Goal: Transaction & Acquisition: Purchase product/service

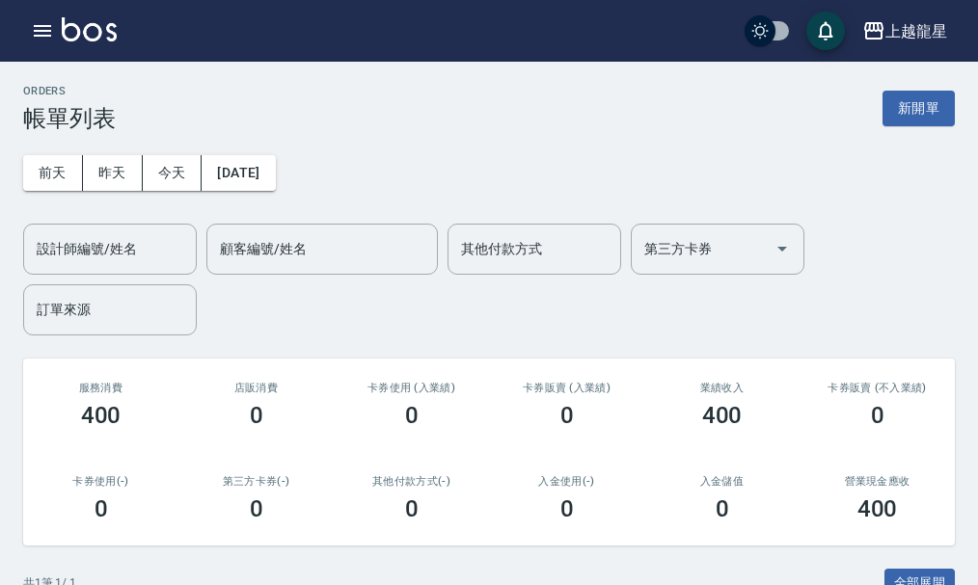
click at [94, 29] on img at bounding box center [89, 29] width 55 height 24
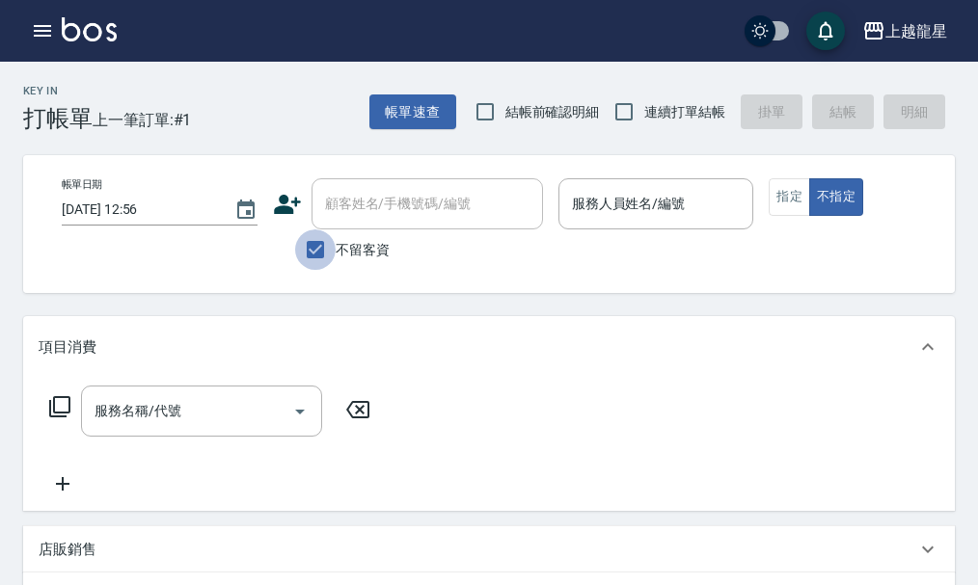
click at [312, 244] on input "不留客資" at bounding box center [315, 250] width 41 height 41
checkbox input "false"
click at [355, 197] on div "顧客姓名/手機號碼/編號 顧客姓名/手機號碼/編號" at bounding box center [427, 203] width 231 height 51
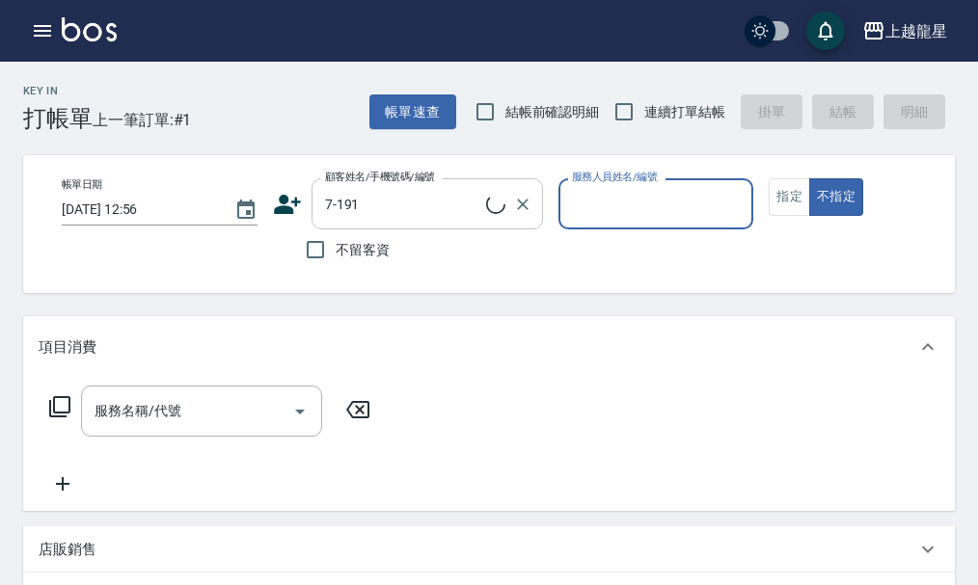
type input "[PERSON_NAME]/0917336209/7-191"
type input "雅君-7"
click at [809, 178] on button "不指定" at bounding box center [836, 197] width 54 height 38
type button "false"
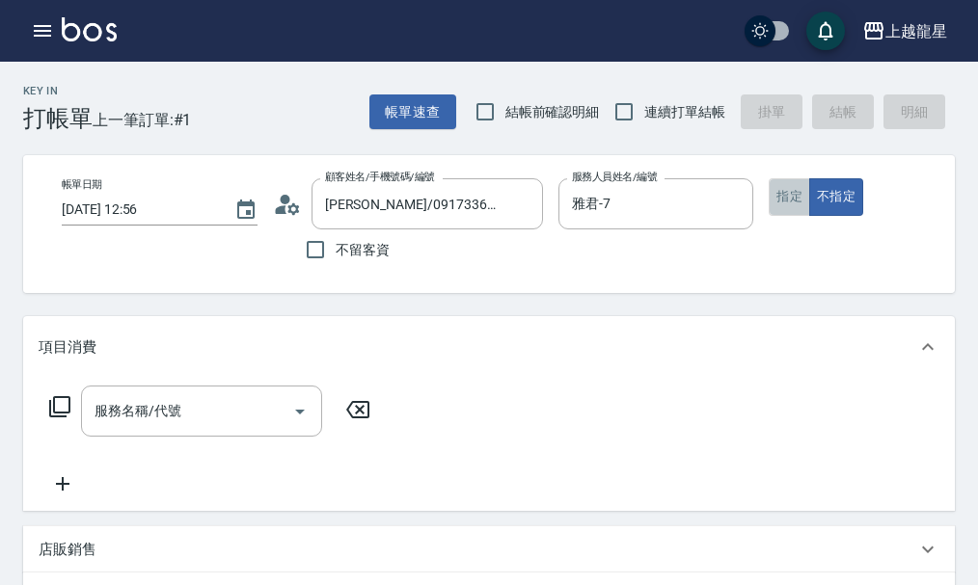
click at [787, 207] on button "指定" at bounding box center [789, 197] width 41 height 38
click at [204, 437] on div "服務名稱/代號" at bounding box center [201, 411] width 241 height 51
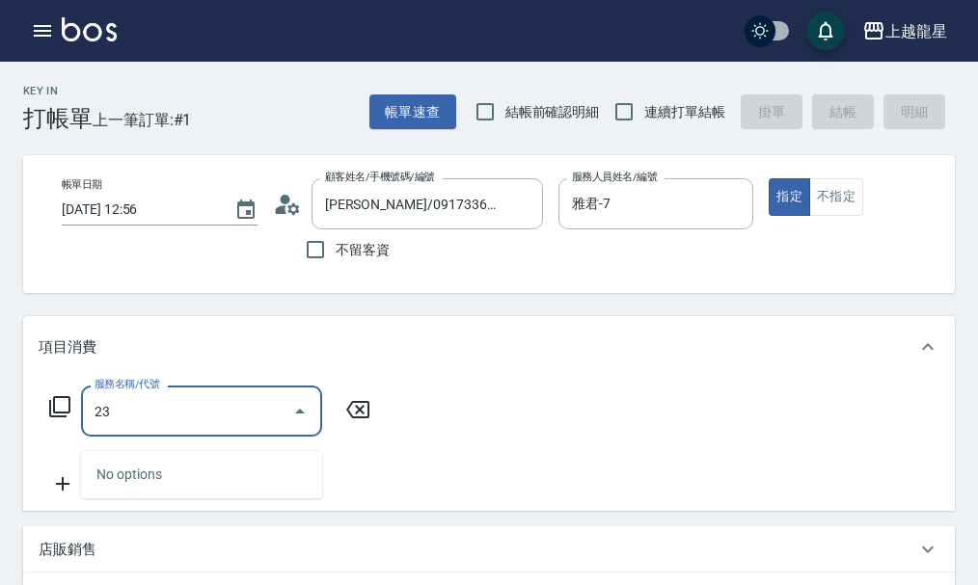
type input "2"
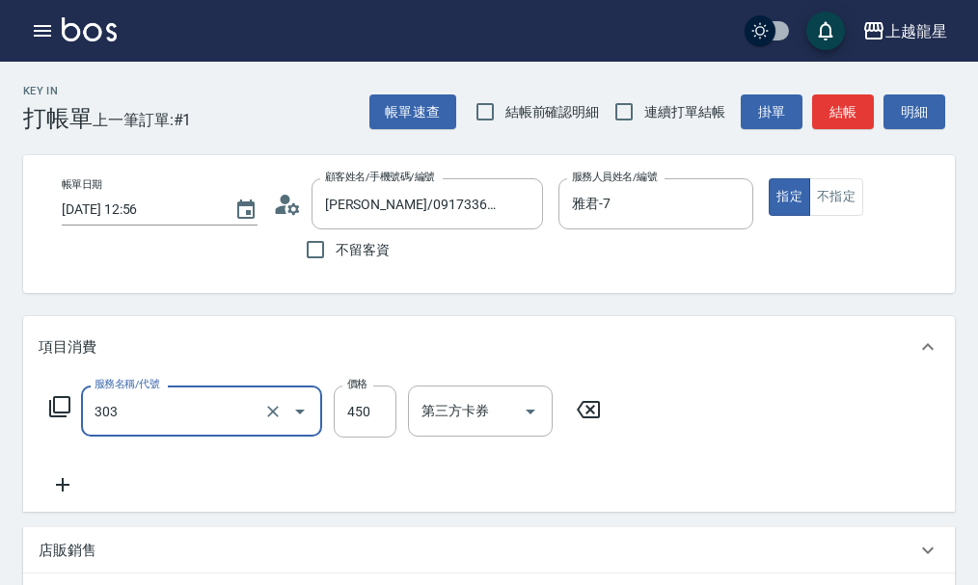
type input "剪髮(303)"
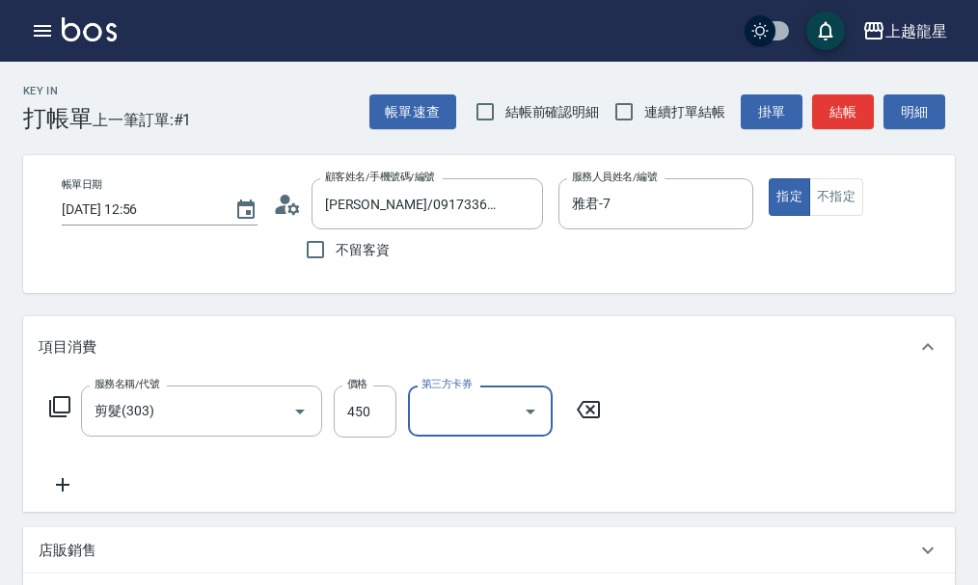
click at [837, 121] on button "結帳" at bounding box center [843, 113] width 62 height 36
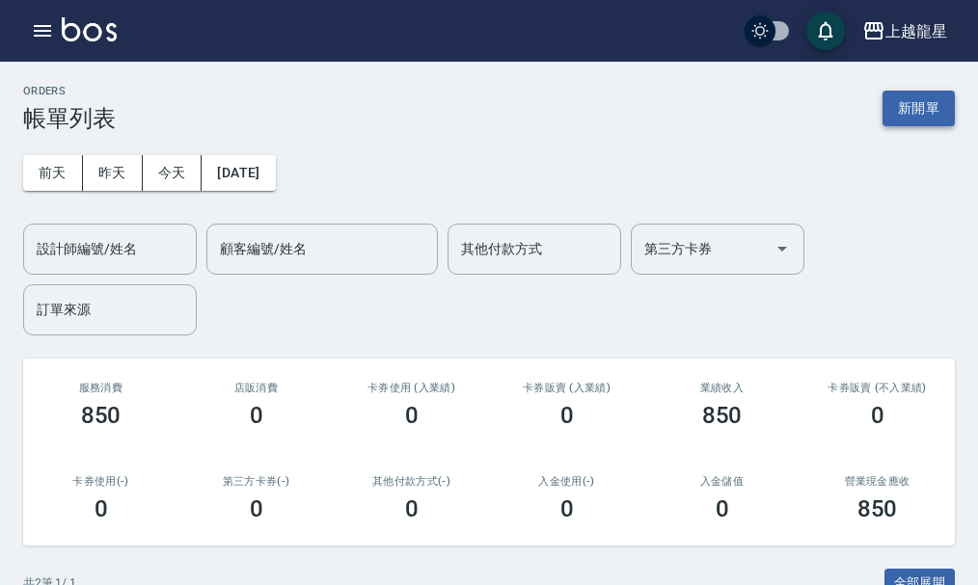
click at [907, 111] on button "新開單" at bounding box center [919, 109] width 72 height 36
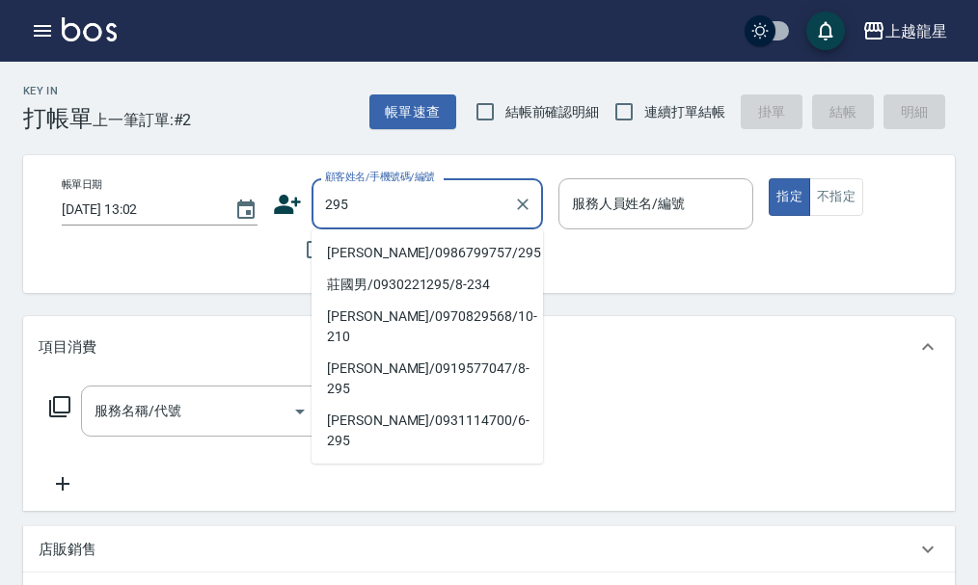
click at [369, 249] on li "[PERSON_NAME]/0986799757/295" at bounding box center [427, 253] width 231 height 32
type input "[PERSON_NAME]/0986799757/295"
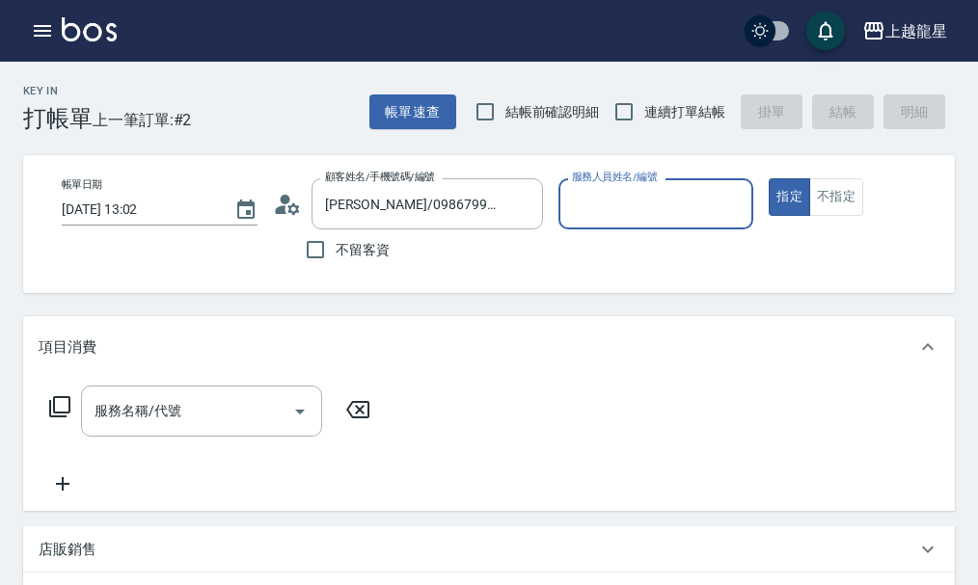
type input "雅君-7"
click at [290, 199] on icon at bounding box center [287, 204] width 29 height 29
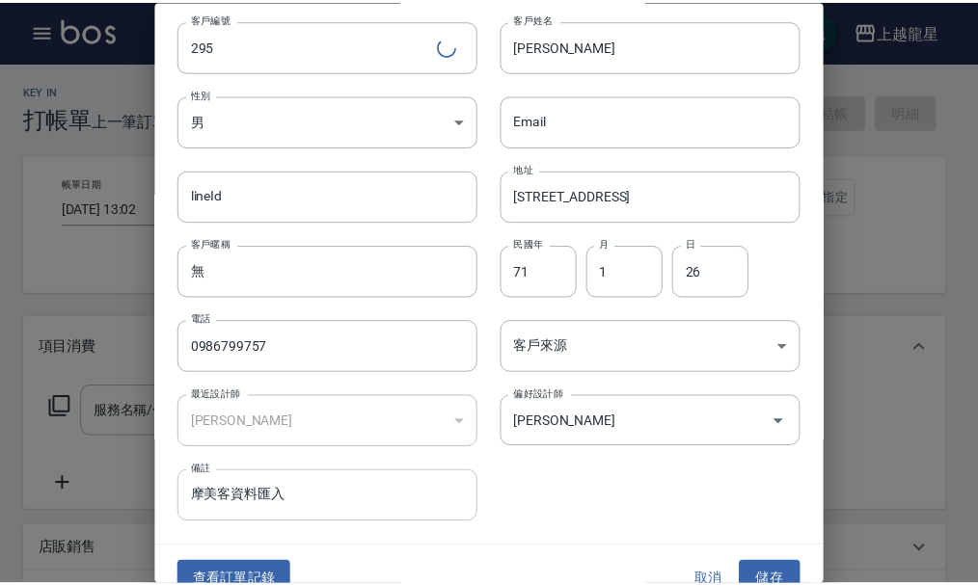
scroll to position [83, 0]
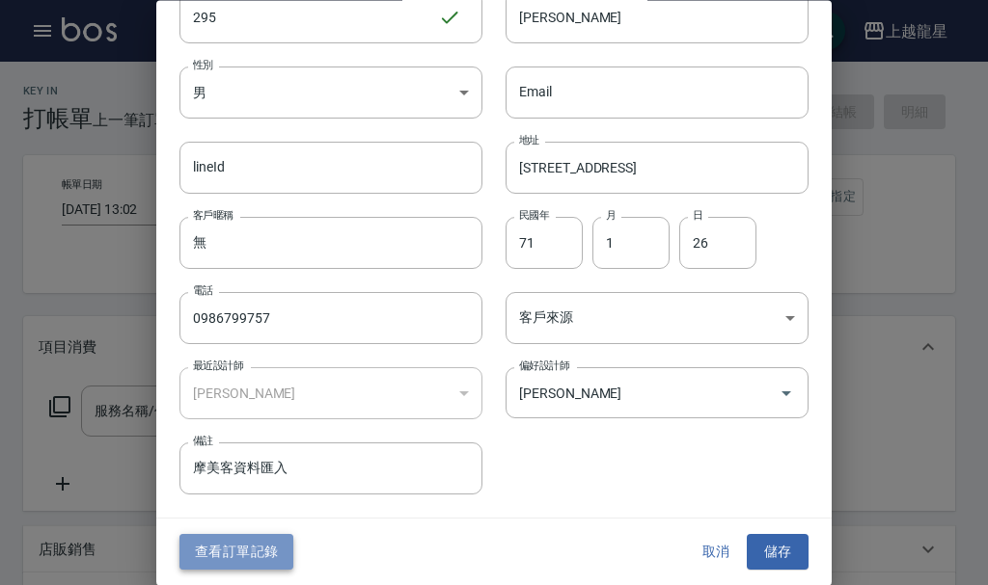
click at [239, 559] on button "查看訂單記錄" at bounding box center [236, 553] width 114 height 36
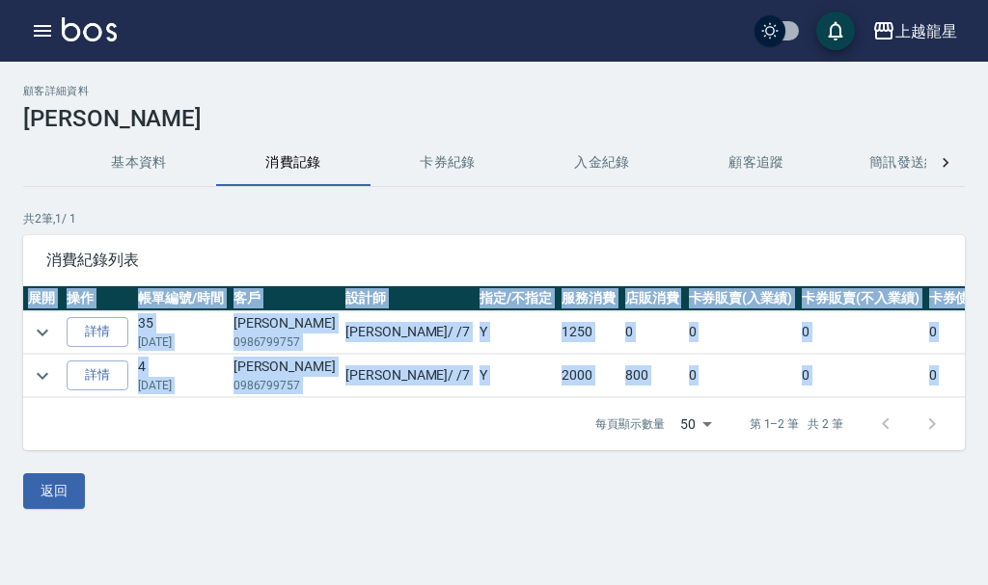
drag, startPoint x: 463, startPoint y: 414, endPoint x: 630, endPoint y: 408, distance: 167.0
click at [630, 408] on div "消費紀錄列表 展開 操作 帳單編號/時間 客戶 設計師 指定/不指定 服務消費 店販消費 卡券販賣(入業績) 卡券販賣(不入業績) 卡券使用 扣入金 其他付款…" at bounding box center [493, 342] width 941 height 215
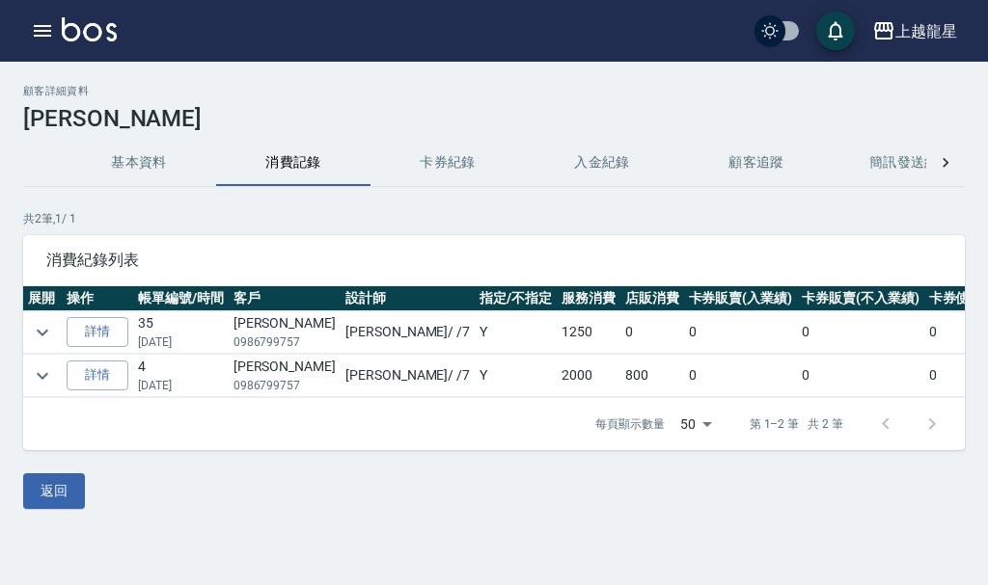
click at [441, 489] on div "返回" at bounding box center [493, 492] width 941 height 36
click at [43, 378] on icon "expand row" at bounding box center [43, 375] width 12 height 7
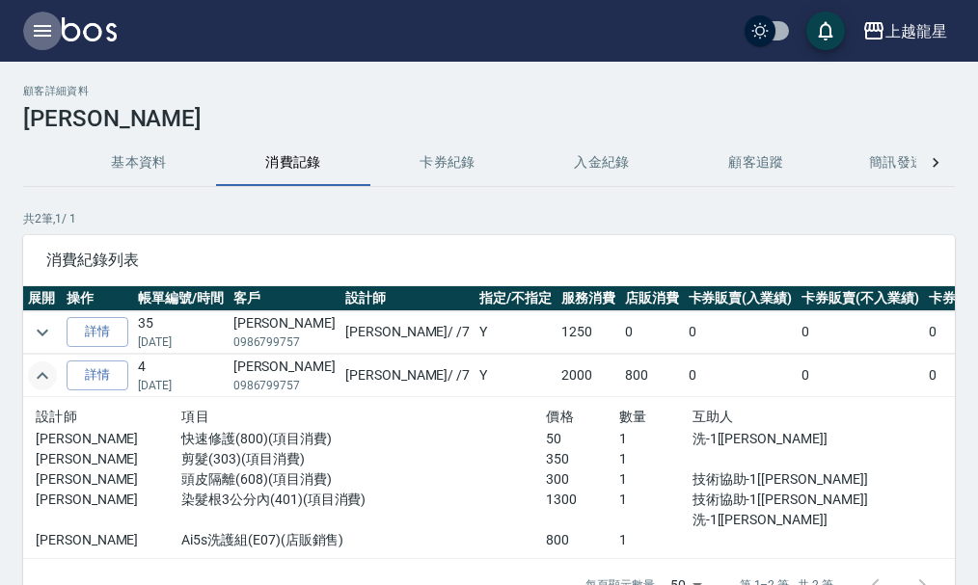
click at [48, 37] on icon "button" at bounding box center [42, 31] width 17 height 12
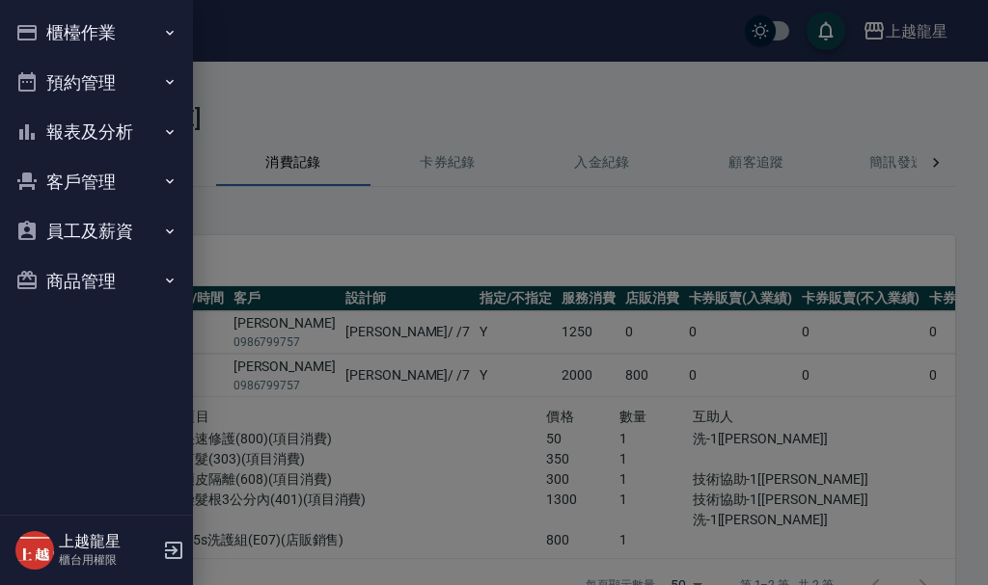
click at [55, 41] on button "櫃檯作業" at bounding box center [96, 33] width 177 height 50
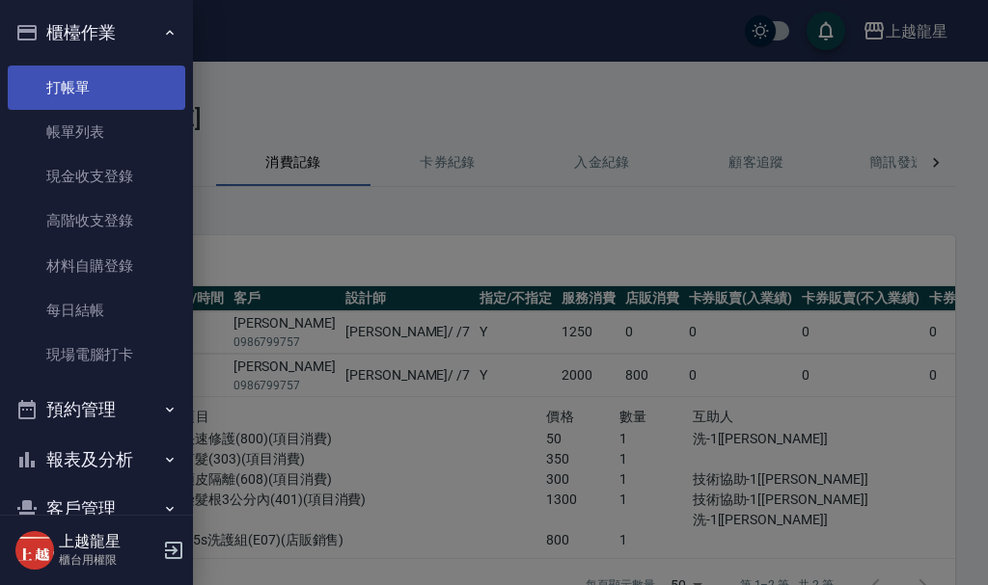
click at [66, 89] on link "打帳單" at bounding box center [96, 88] width 177 height 44
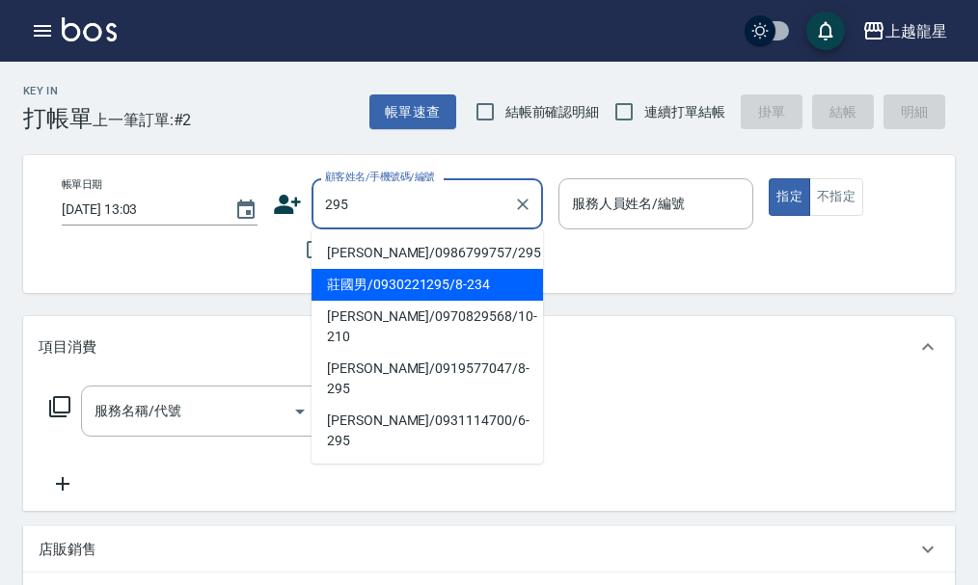
click at [345, 259] on li "[PERSON_NAME]/0986799757/295" at bounding box center [427, 253] width 231 height 32
type input "[PERSON_NAME]/0986799757/295"
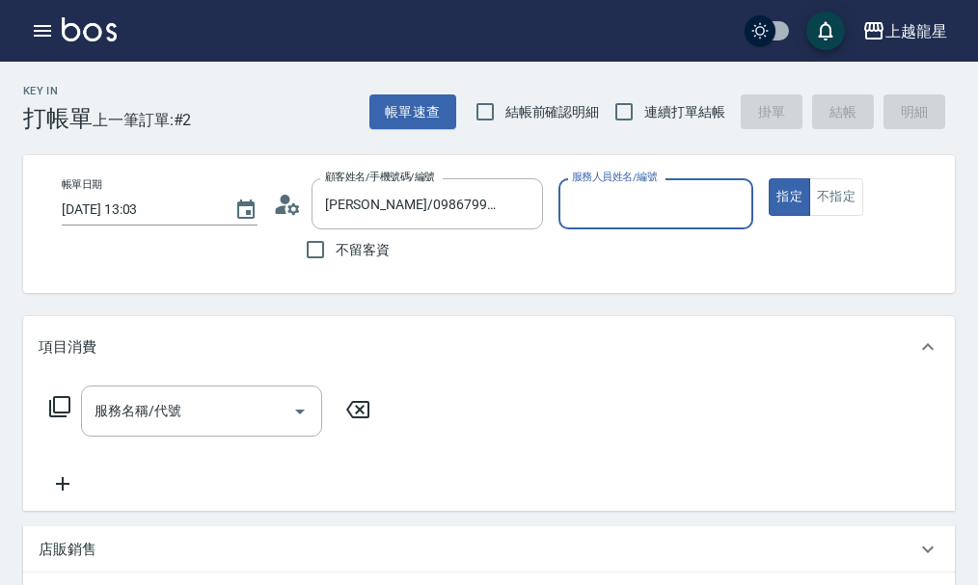
type input "雅君-7"
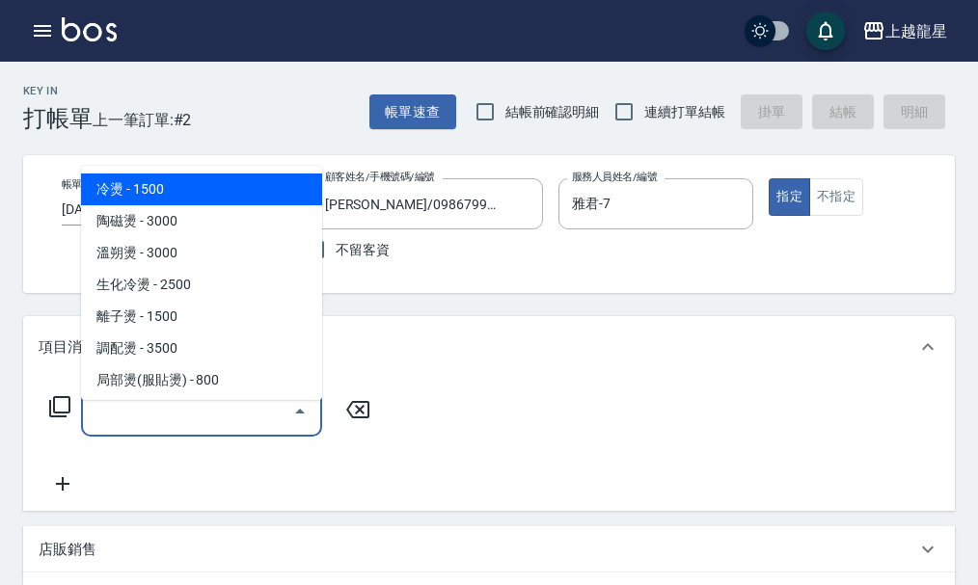
click at [137, 428] on input "服務名稱/代號" at bounding box center [187, 412] width 195 height 34
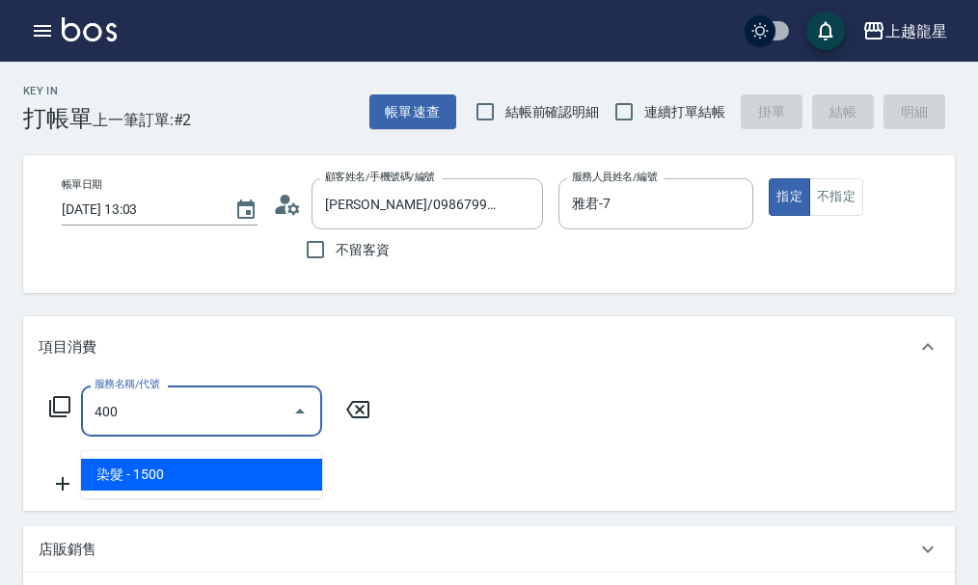
type input "染髮(400)"
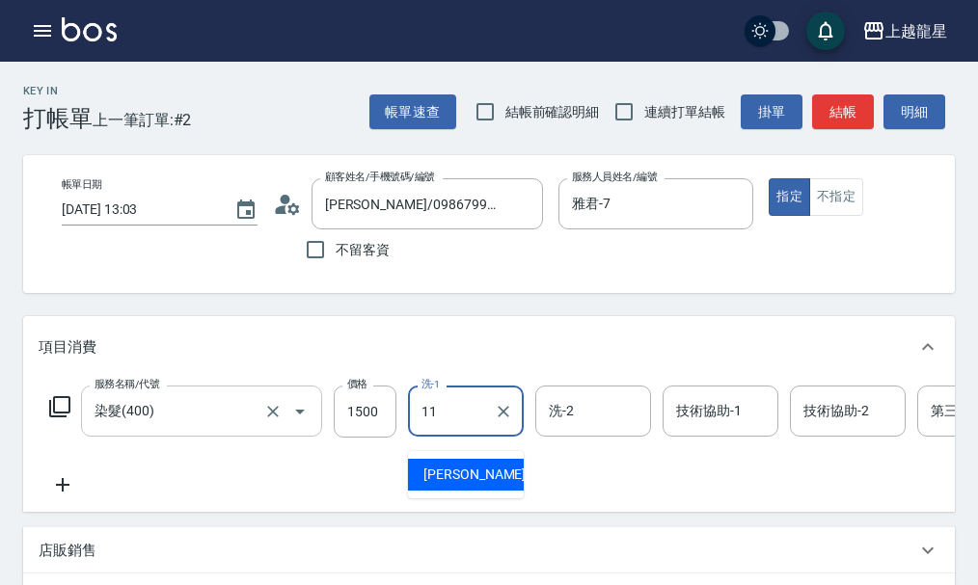
type input "[PERSON_NAME]-11"
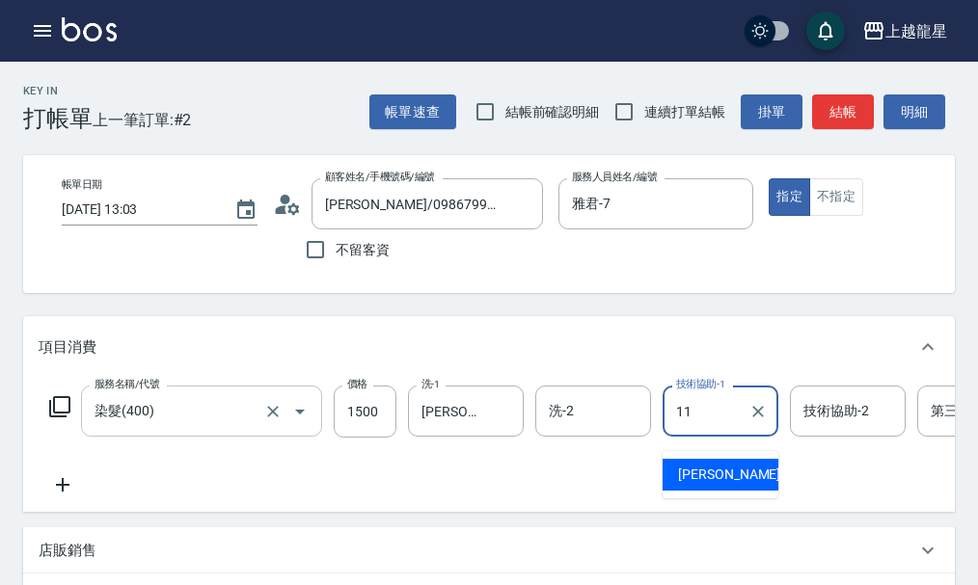
type input "[PERSON_NAME]-11"
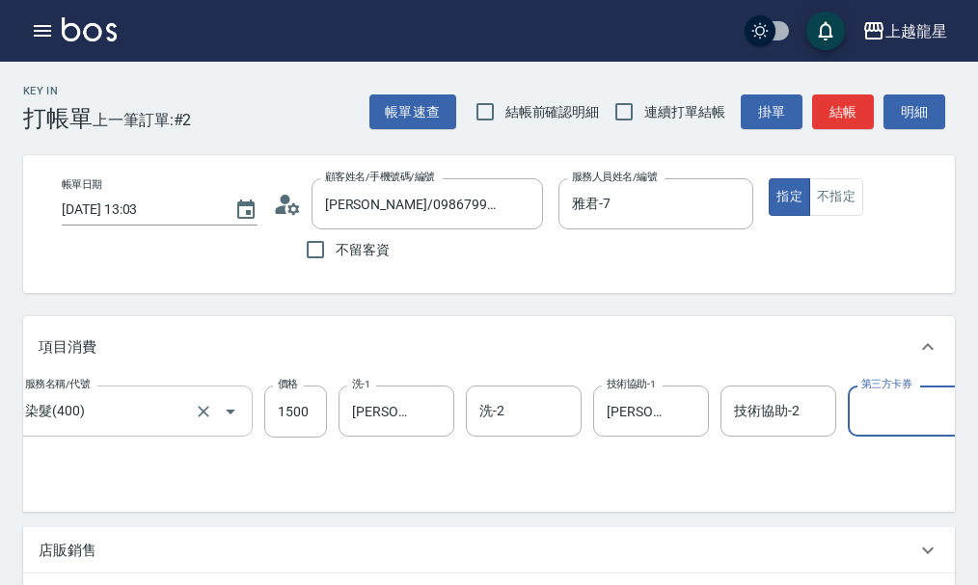
scroll to position [0, 67]
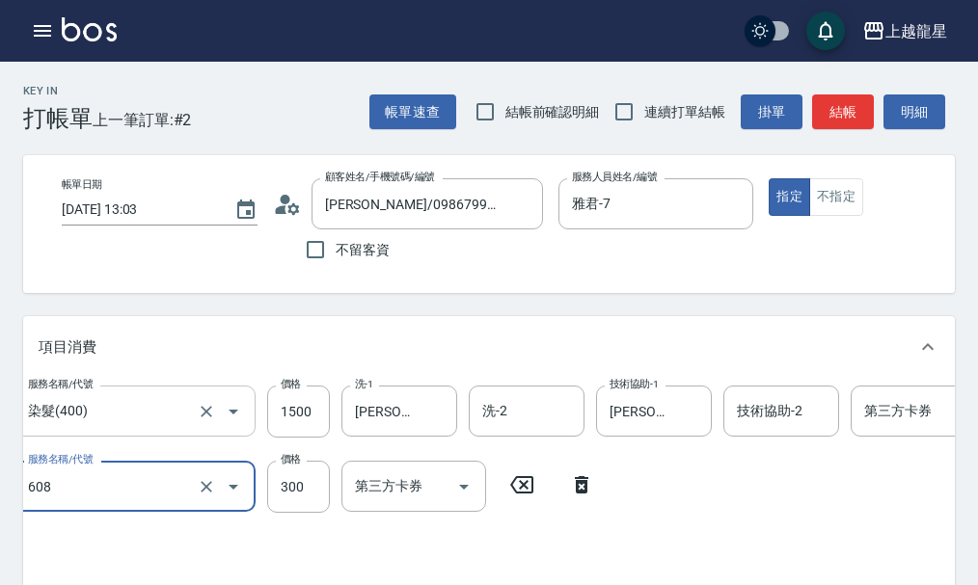
type input "頭皮隔離(608)"
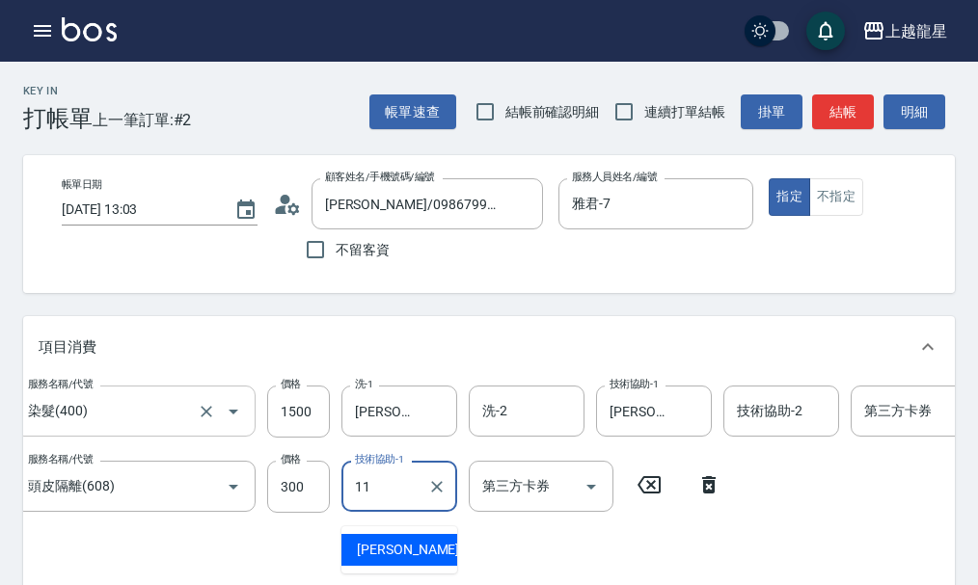
type input "[PERSON_NAME]-11"
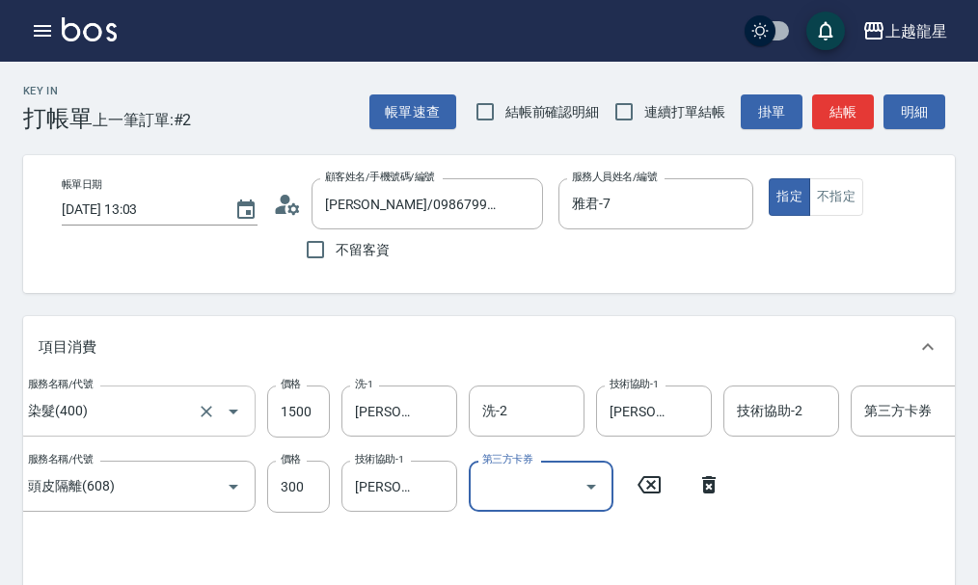
scroll to position [9, 0]
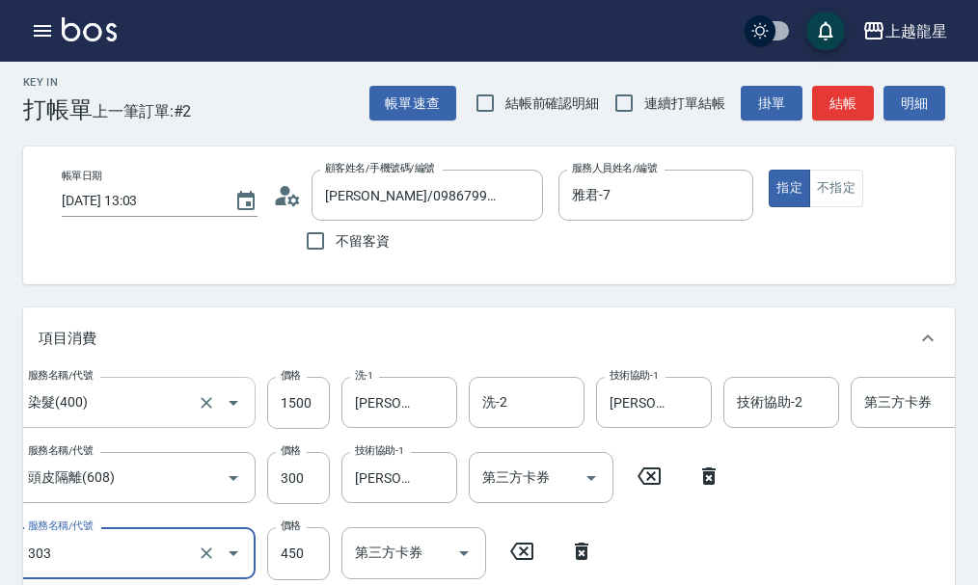
type input "剪髮(303)"
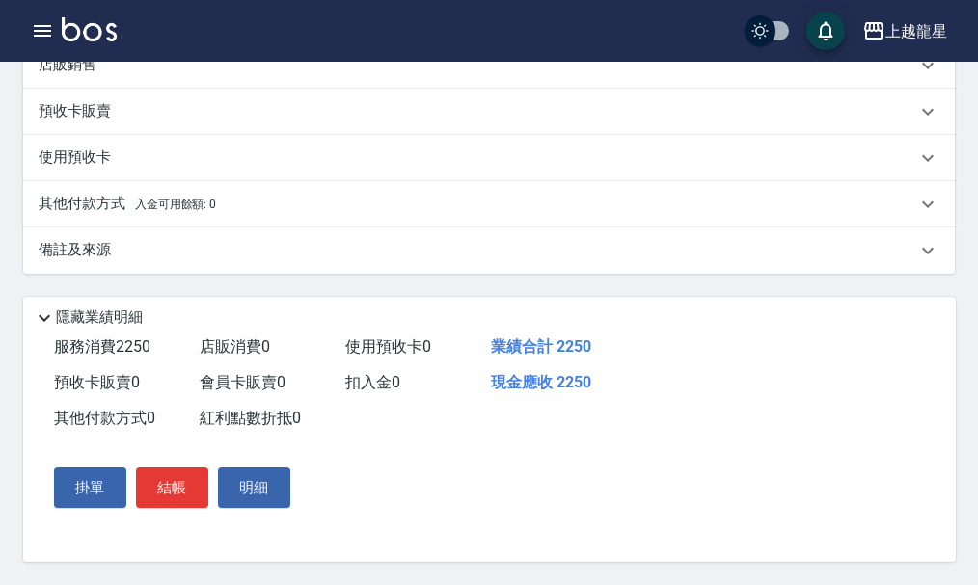
scroll to position [674, 0]
click at [137, 248] on div "備註及來源" at bounding box center [478, 250] width 878 height 20
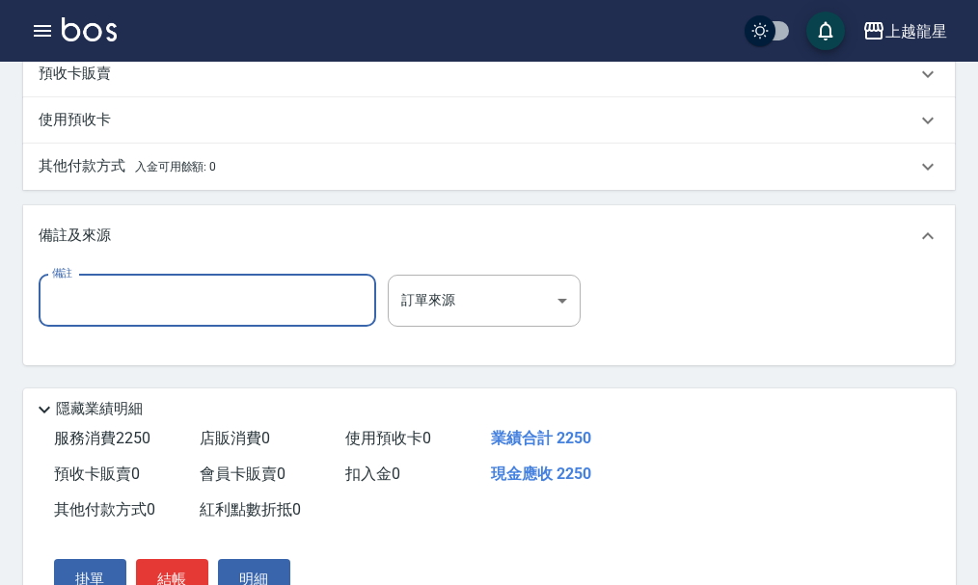
click at [101, 327] on input "備註" at bounding box center [208, 301] width 338 height 52
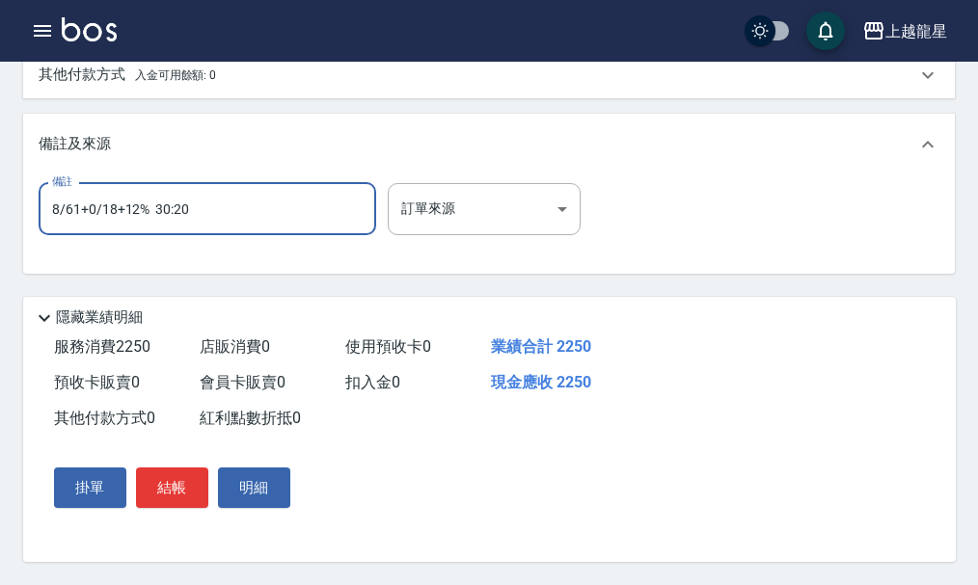
scroll to position [803, 0]
type input "8/61+0/18+12% 30:20"
click at [151, 481] on button "結帳" at bounding box center [172, 488] width 72 height 41
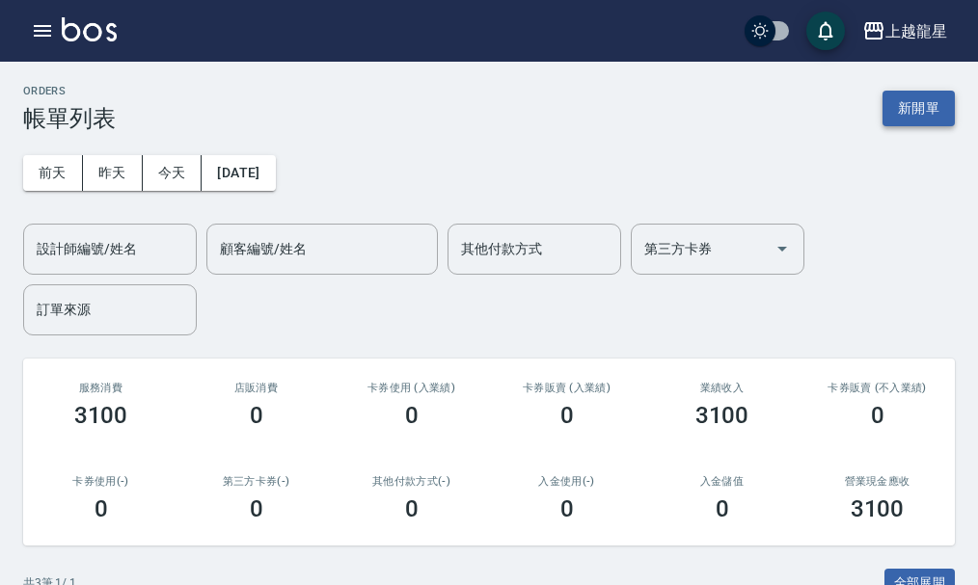
click at [903, 107] on button "新開單" at bounding box center [919, 109] width 72 height 36
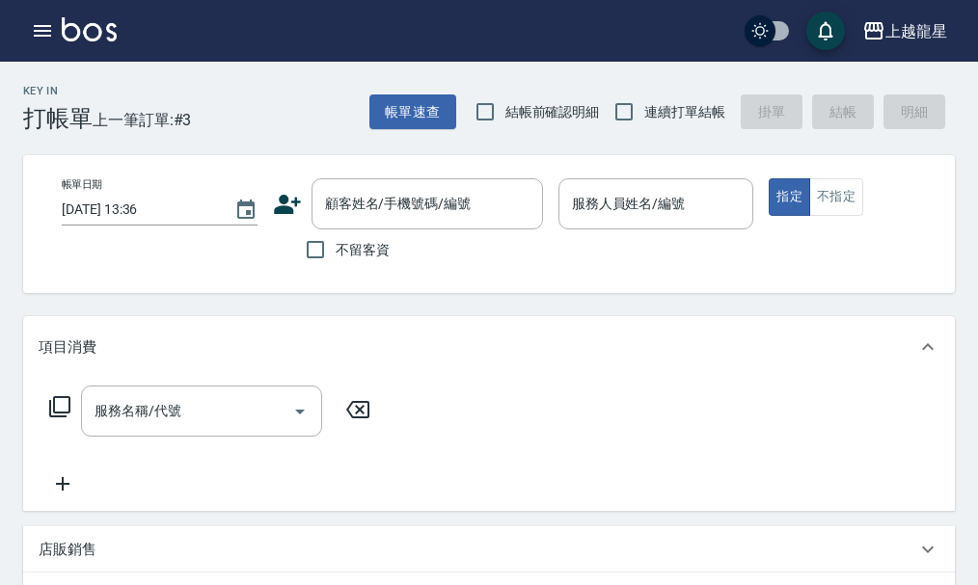
click at [358, 256] on span "不留客資" at bounding box center [363, 250] width 54 height 20
click at [336, 256] on input "不留客資" at bounding box center [315, 250] width 41 height 41
checkbox input "true"
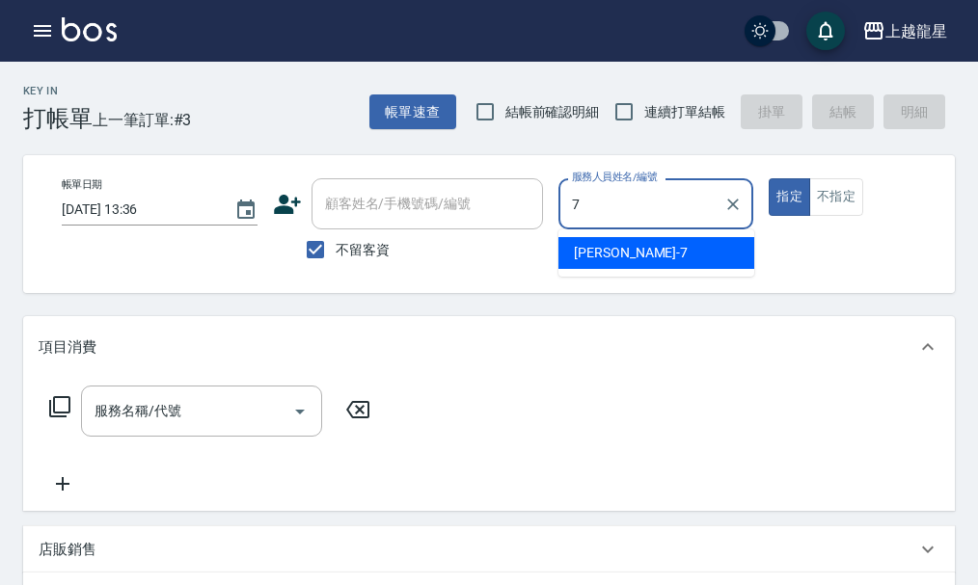
type input "雅君-7"
type button "true"
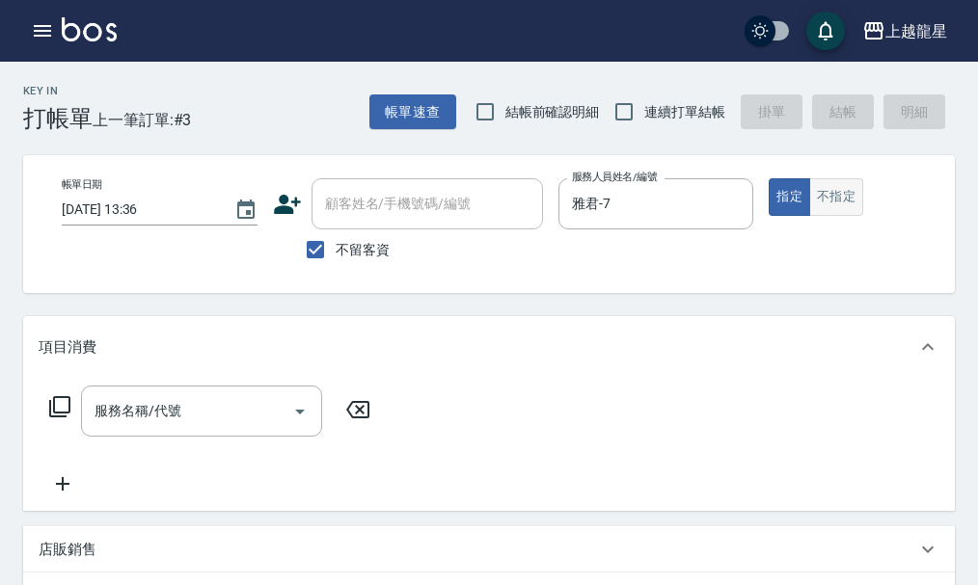
click at [839, 191] on button "不指定" at bounding box center [836, 197] width 54 height 38
click at [182, 437] on div "服務名稱/代號" at bounding box center [201, 411] width 241 height 51
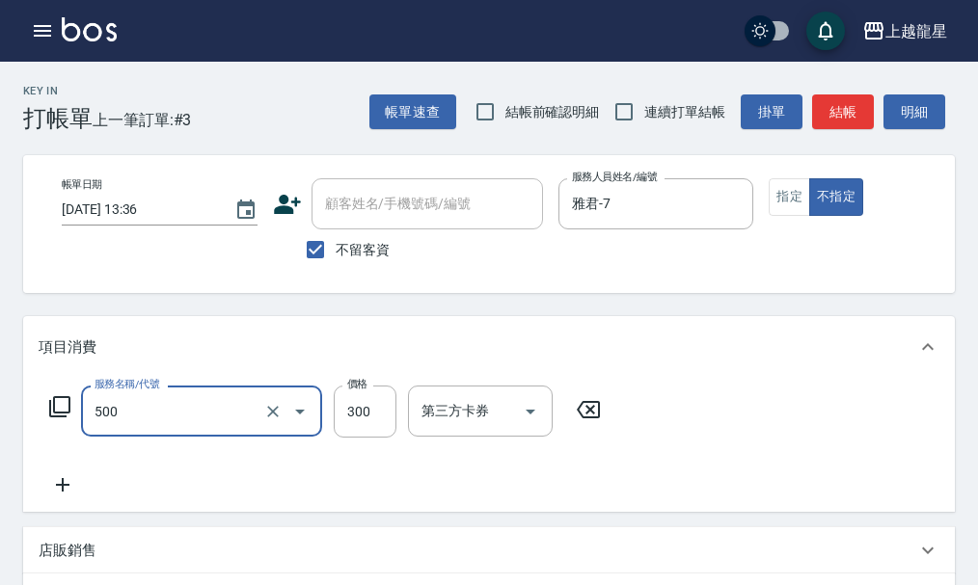
type input "一般洗髮(500)"
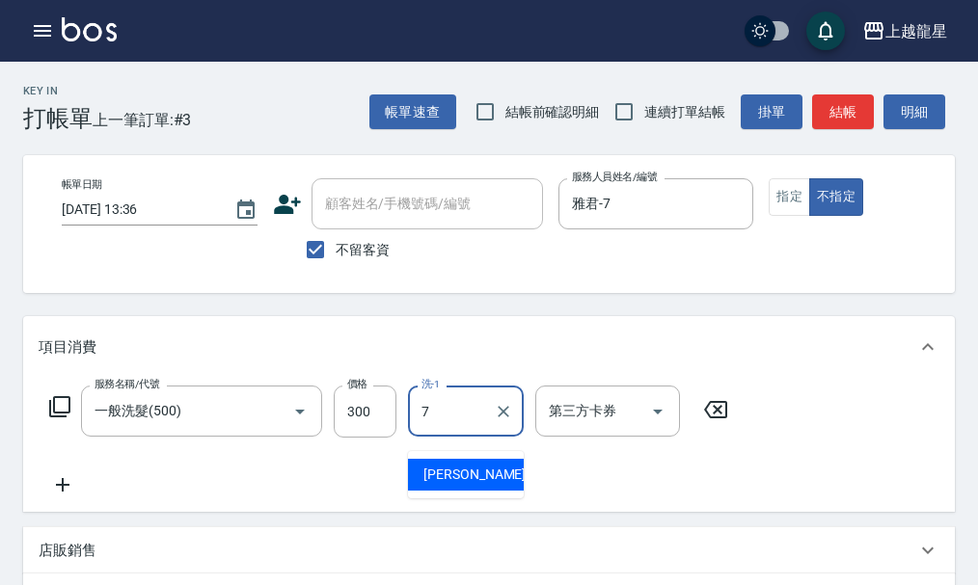
type input "雅君-7"
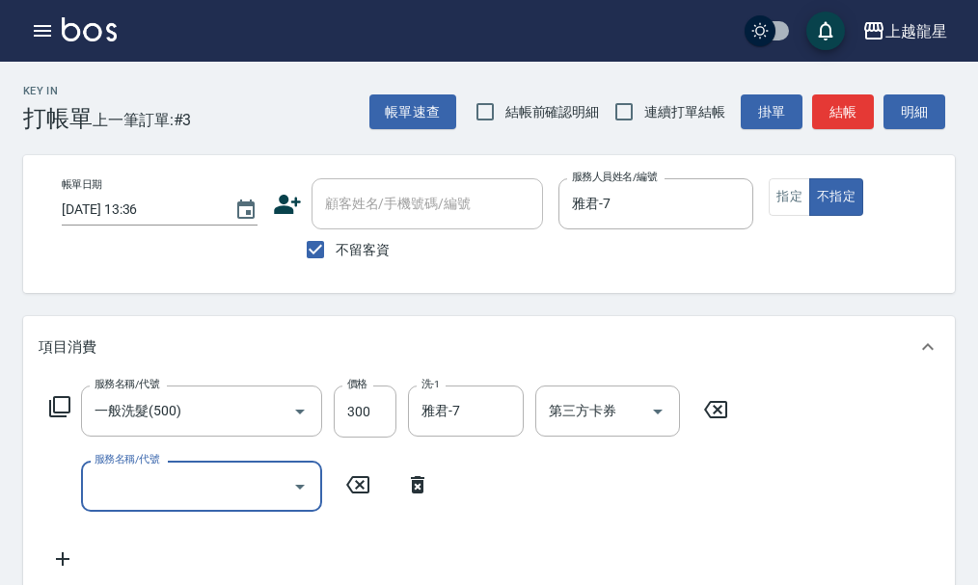
type input "3"
type input "潤絲(802)"
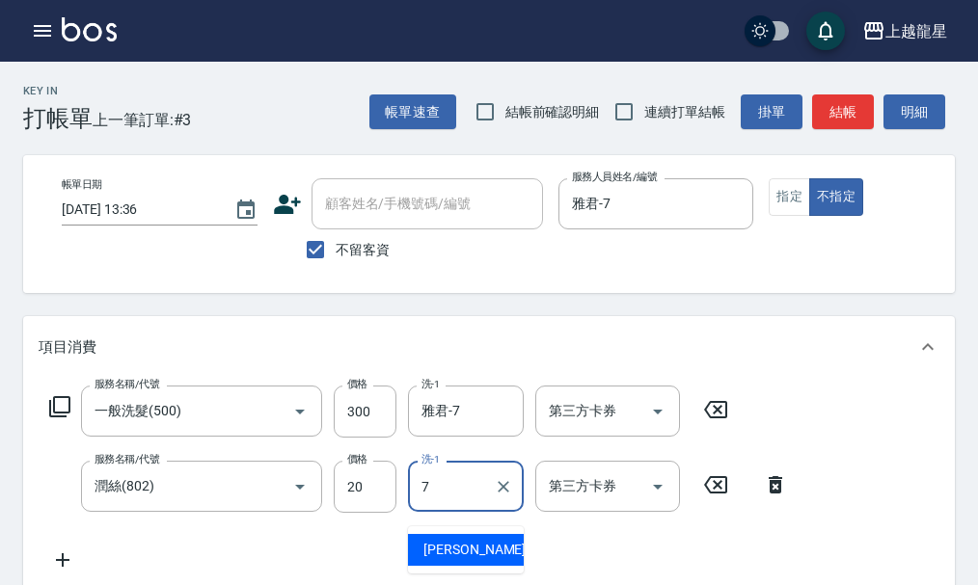
type input "雅君-7"
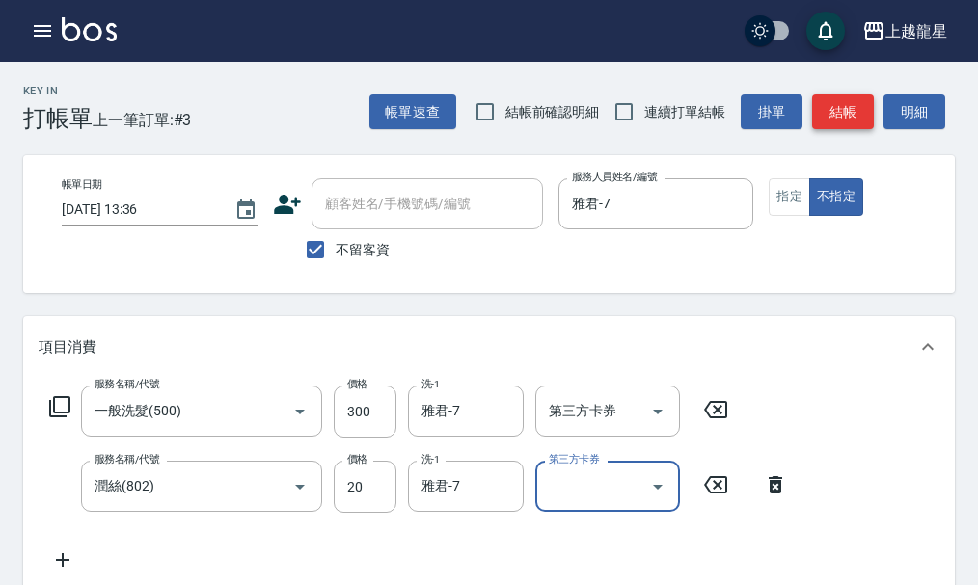
click at [864, 99] on button "結帳" at bounding box center [843, 113] width 62 height 36
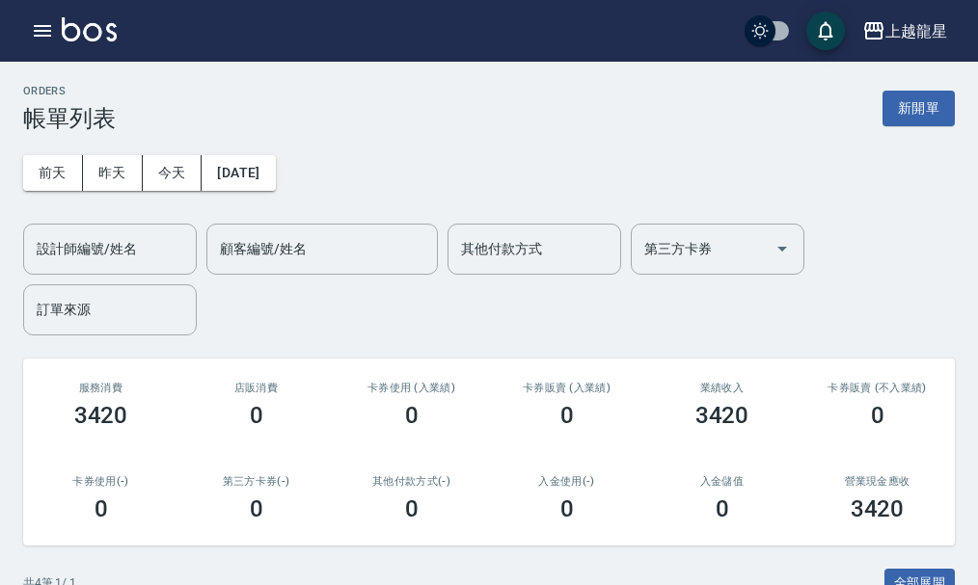
click at [110, 33] on img at bounding box center [89, 29] width 55 height 24
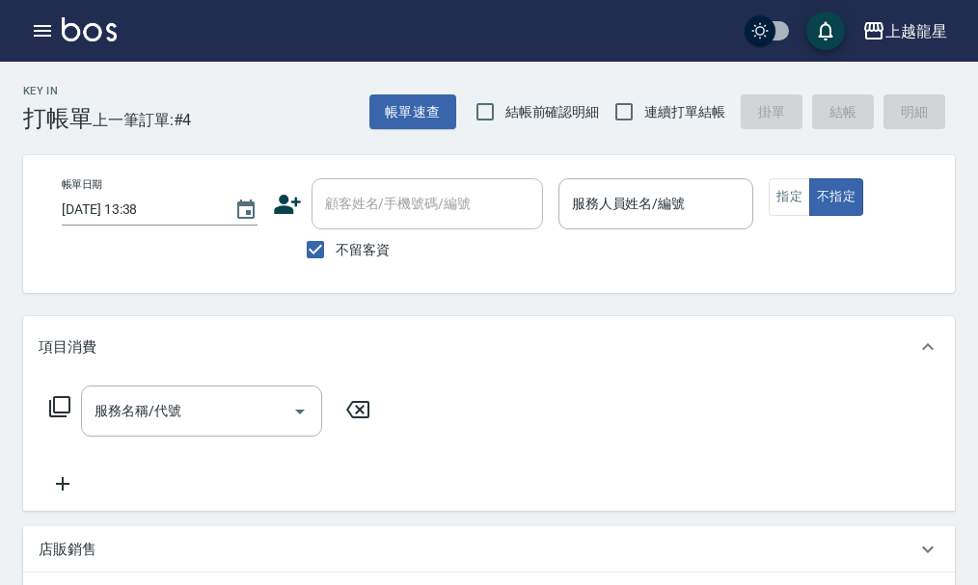
click at [363, 245] on span "不留客資" at bounding box center [363, 250] width 54 height 20
click at [336, 245] on input "不留客資" at bounding box center [315, 250] width 41 height 41
checkbox input "false"
click at [386, 213] on div "顧客姓名/手機號碼/編號 顧客姓名/手機號碼/編號" at bounding box center [427, 203] width 231 height 51
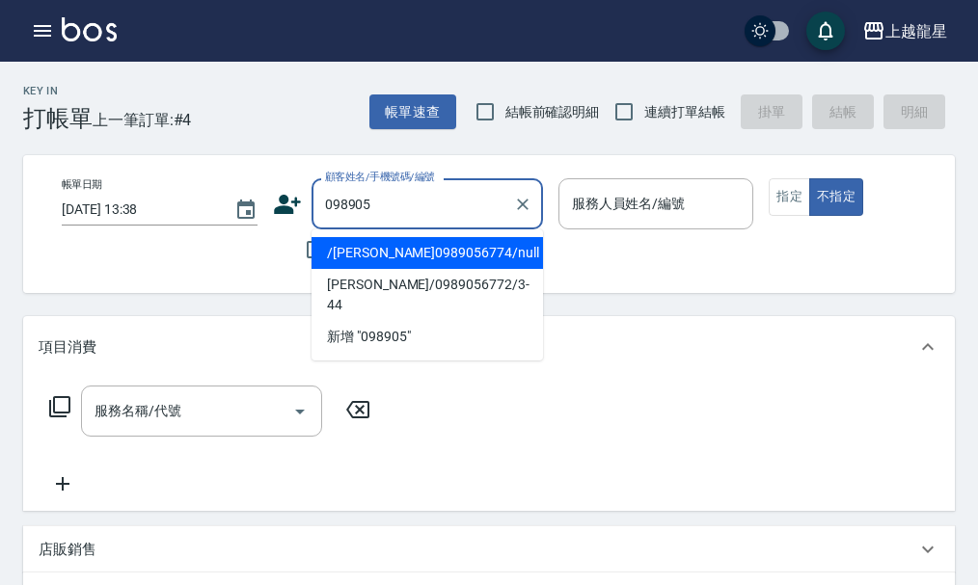
type input "0989056"
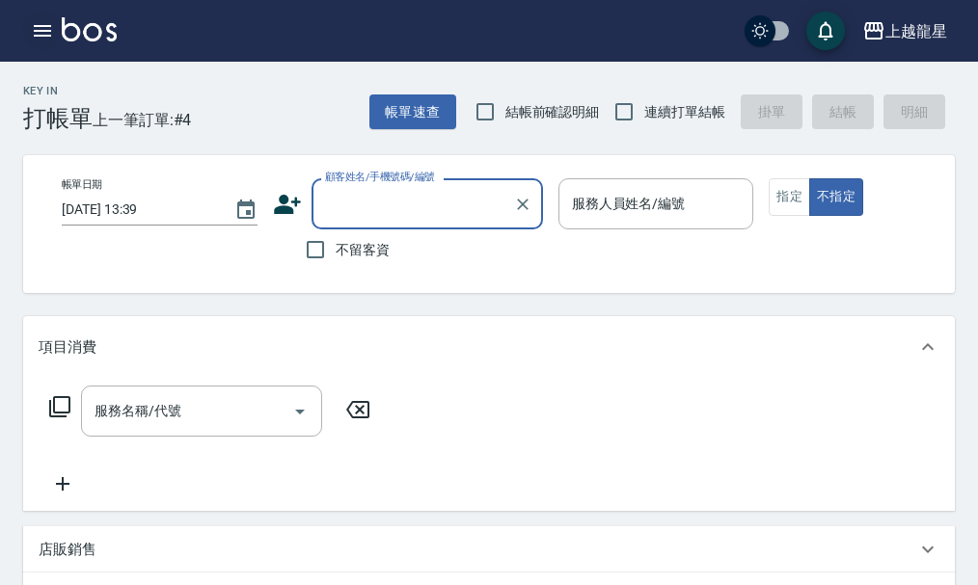
click at [51, 39] on icon "button" at bounding box center [42, 30] width 23 height 23
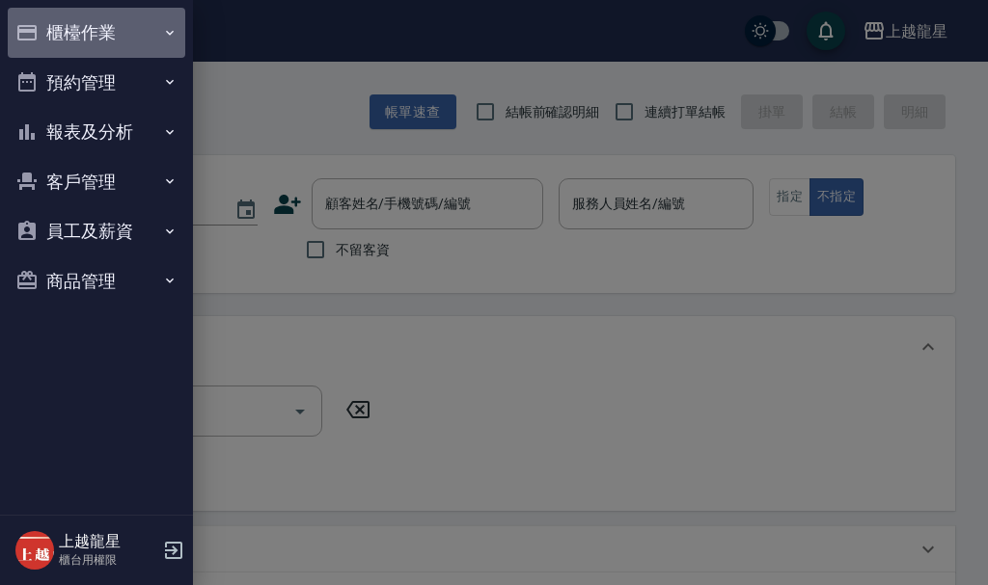
click at [96, 32] on button "櫃檯作業" at bounding box center [96, 33] width 177 height 50
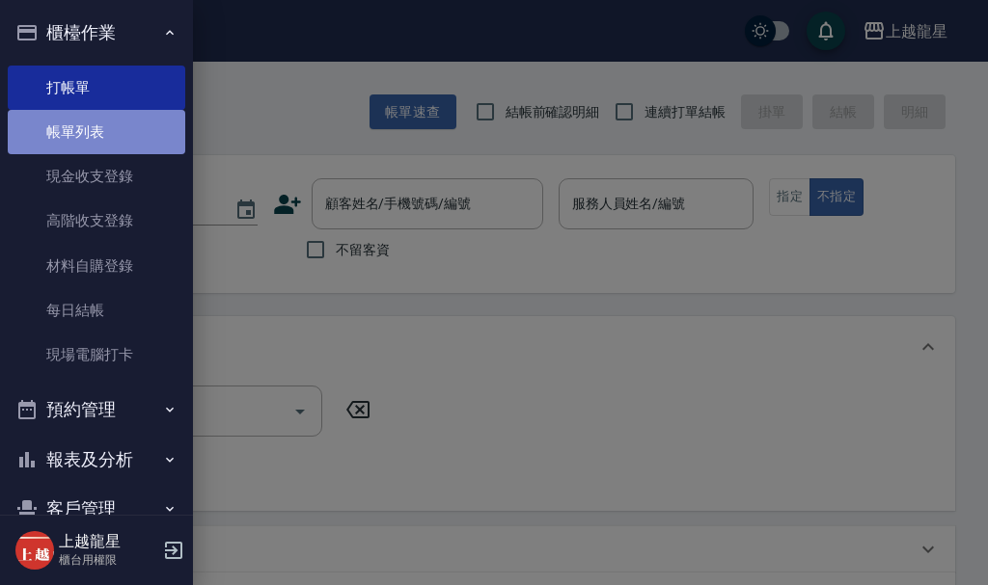
click at [125, 130] on link "帳單列表" at bounding box center [96, 132] width 177 height 44
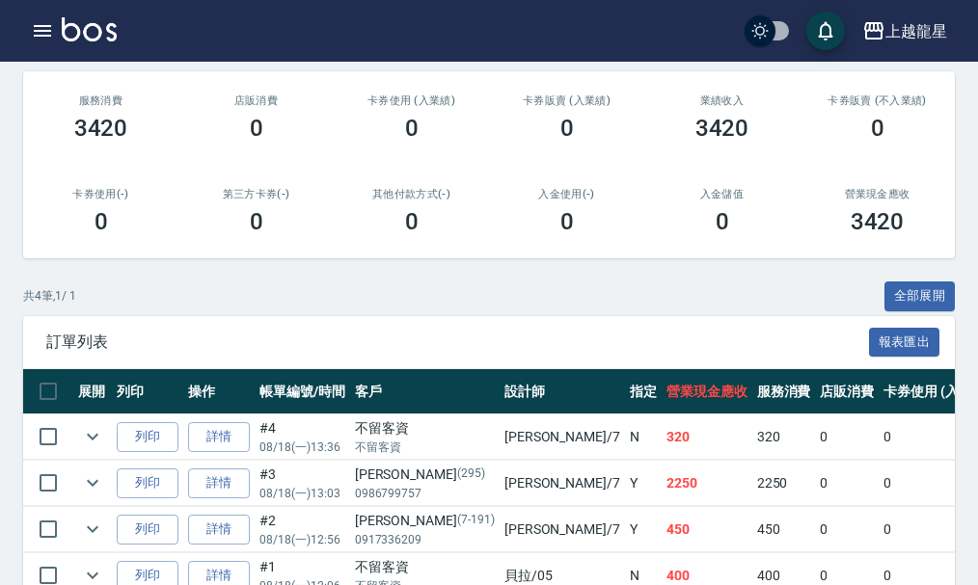
scroll to position [289, 0]
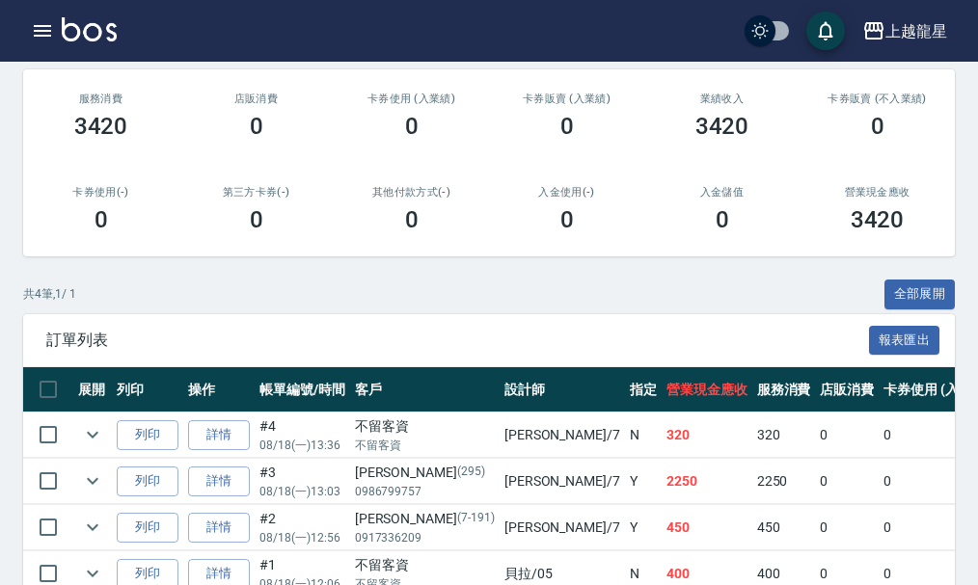
click at [110, 28] on img at bounding box center [89, 29] width 55 height 24
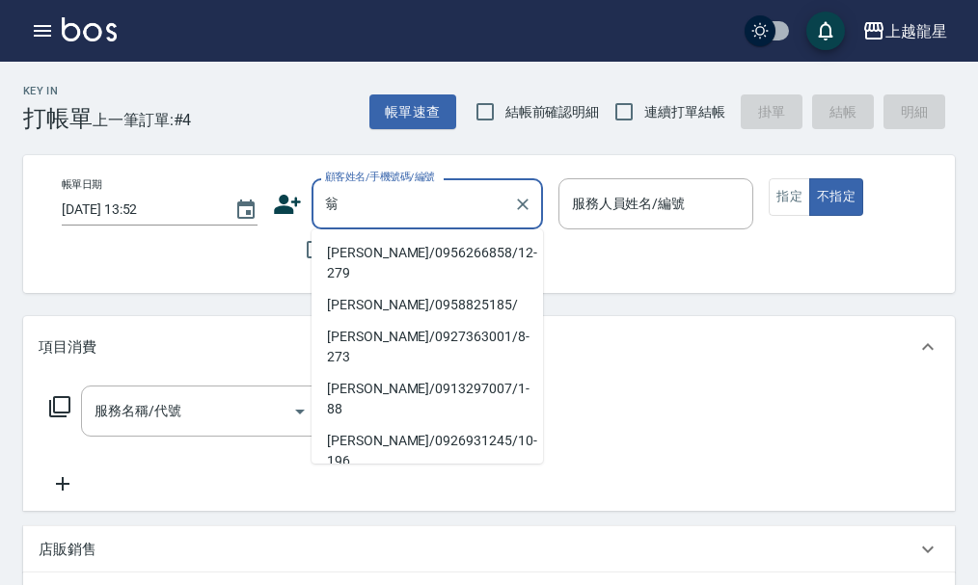
type input "翁婕盈/0956266858/12-279"
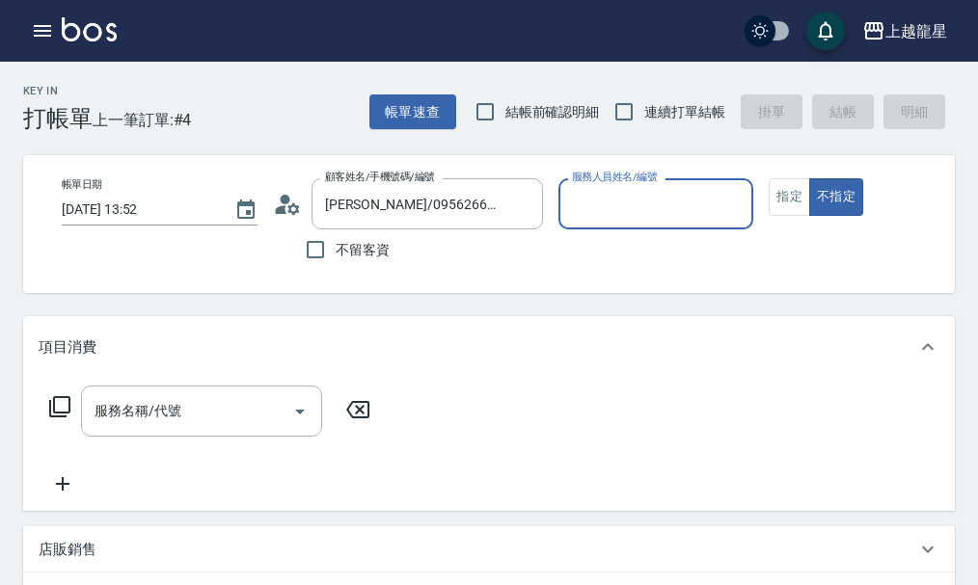
type input "Alisa-10"
click at [809, 178] on button "不指定" at bounding box center [836, 197] width 54 height 38
type button "false"
click at [782, 197] on button "指定" at bounding box center [789, 197] width 41 height 38
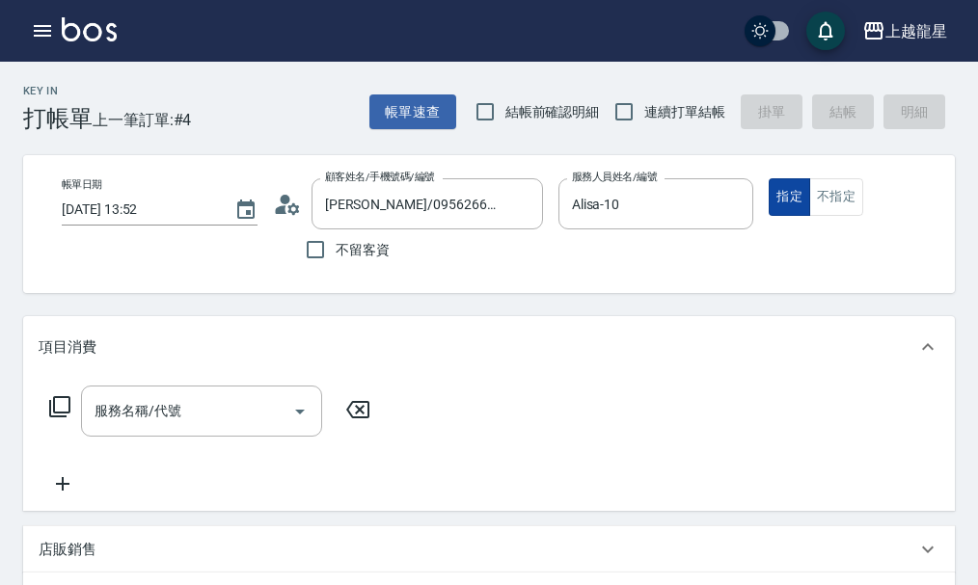
type button "true"
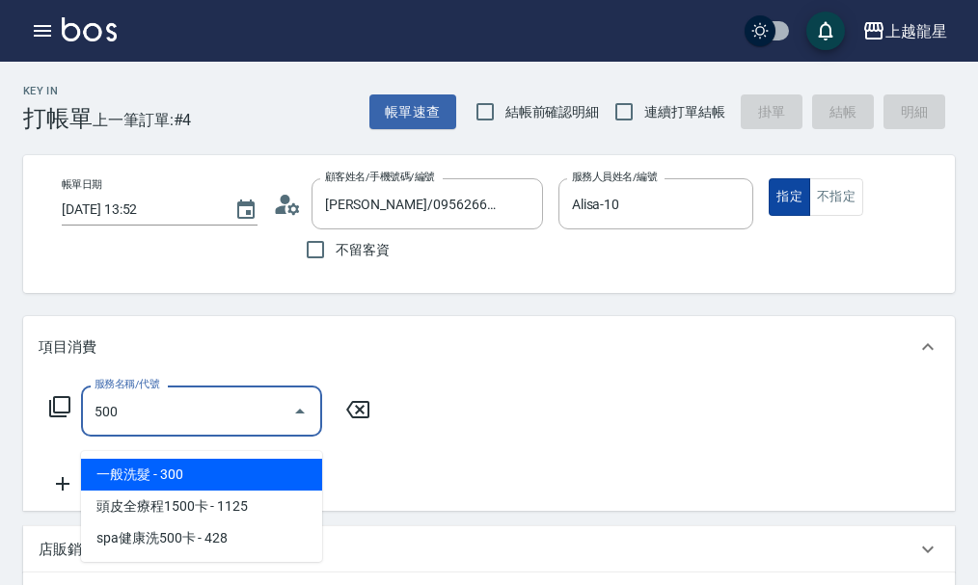
type input "一般洗髮(500)"
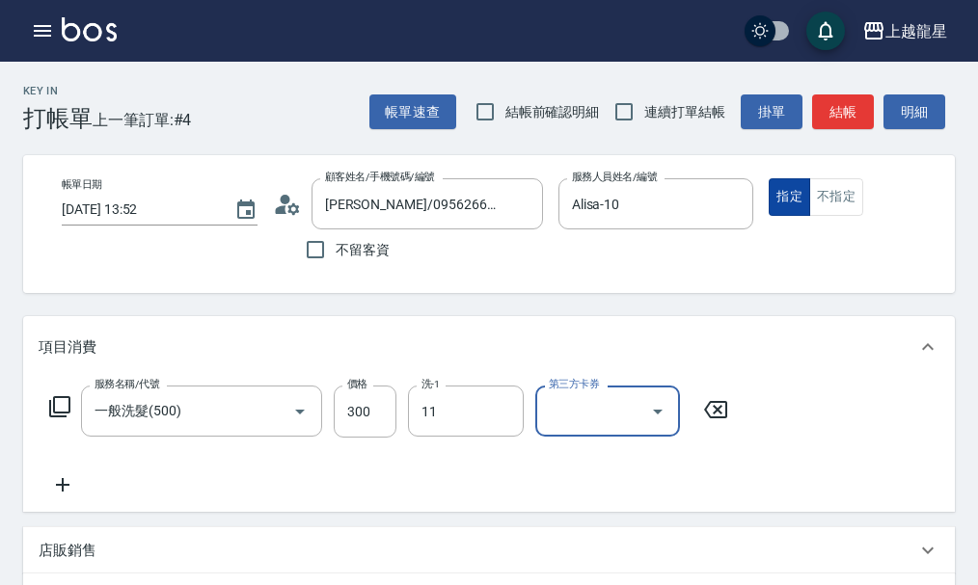
type input "[PERSON_NAME]-11"
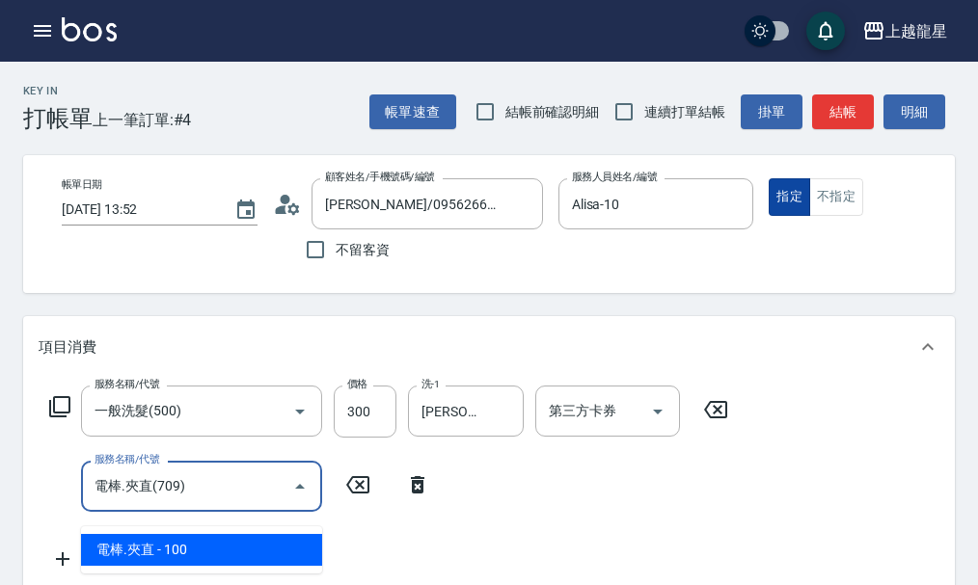
type input "電棒.夾直(709)"
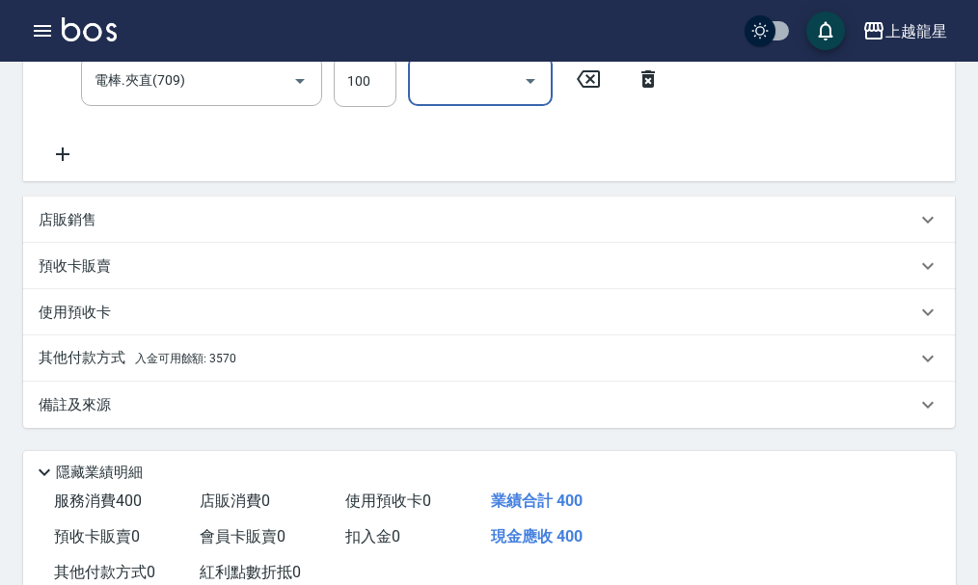
scroll to position [482, 0]
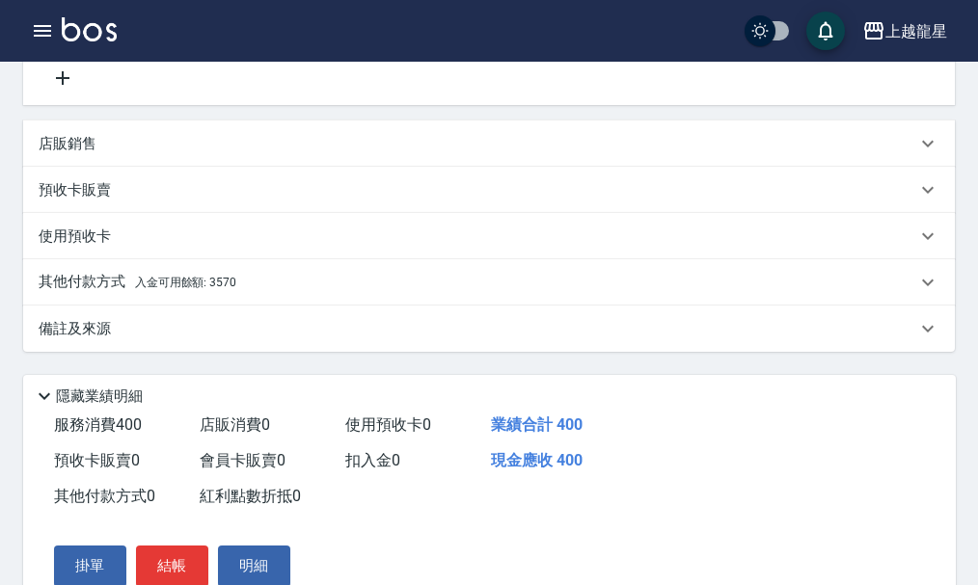
click at [260, 293] on div "其他付款方式 入金可用餘額: 3570" at bounding box center [478, 282] width 878 height 21
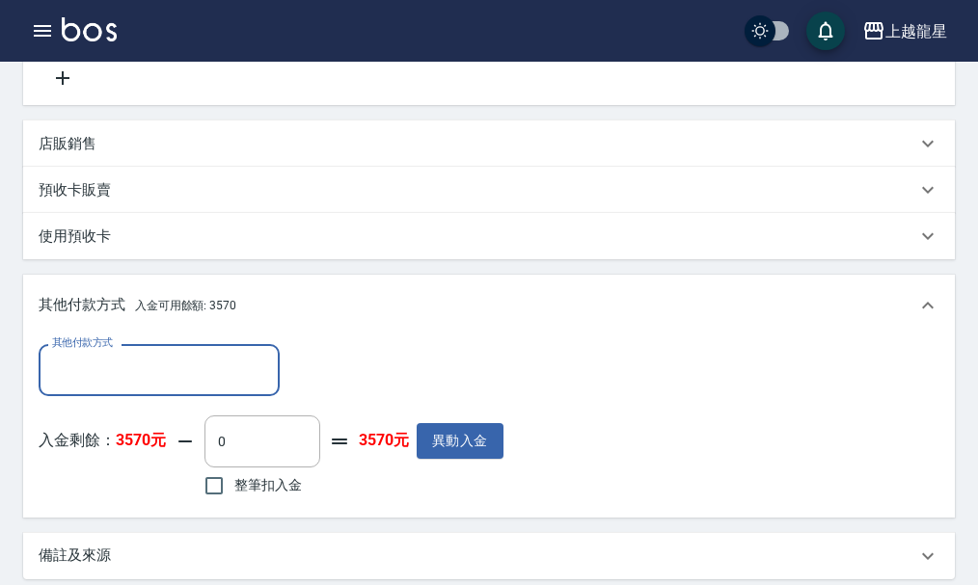
scroll to position [0, 0]
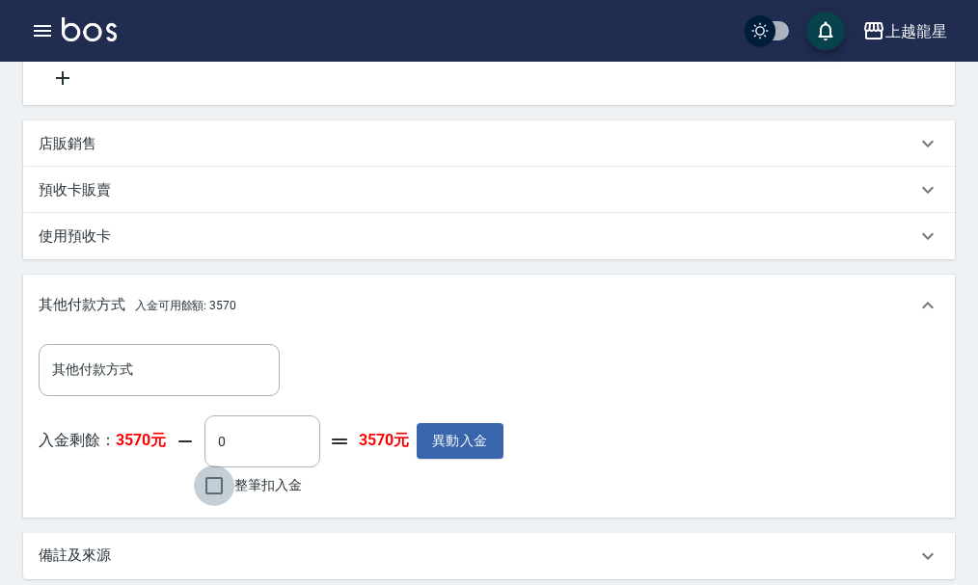
click at [202, 498] on input "整筆扣入金" at bounding box center [214, 486] width 41 height 41
checkbox input "true"
type input "400"
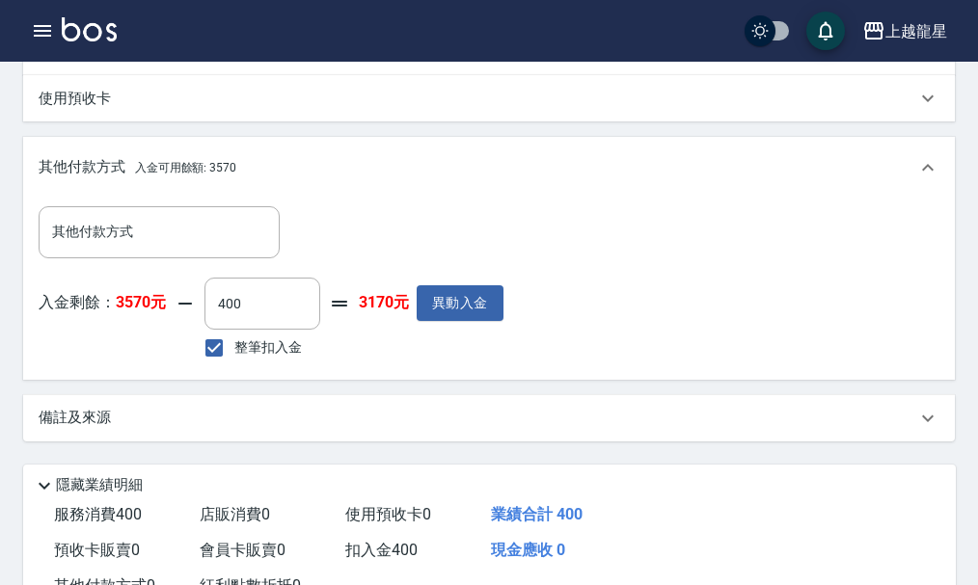
scroll to position [811, 0]
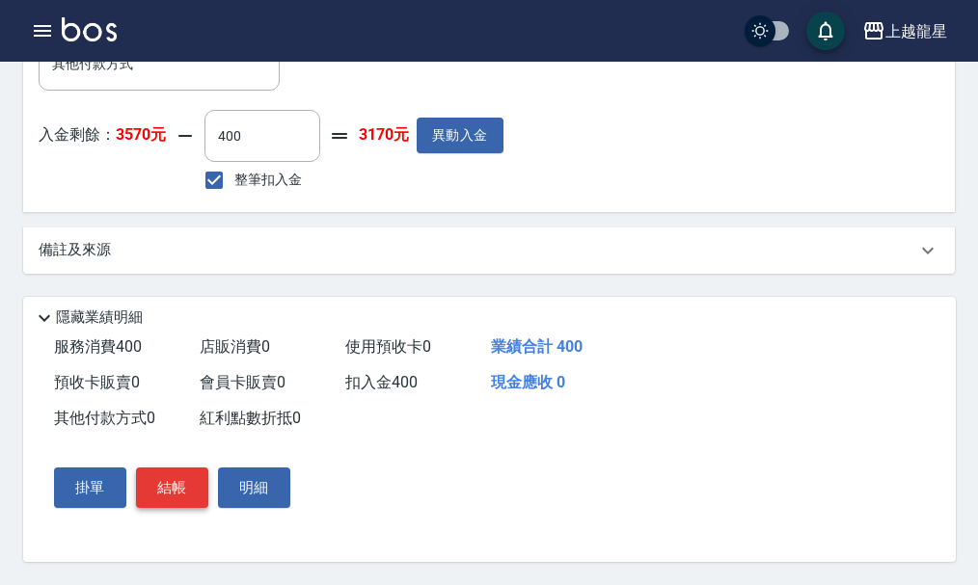
click at [184, 488] on button "結帳" at bounding box center [172, 488] width 72 height 41
